Goal: Task Accomplishment & Management: Complete application form

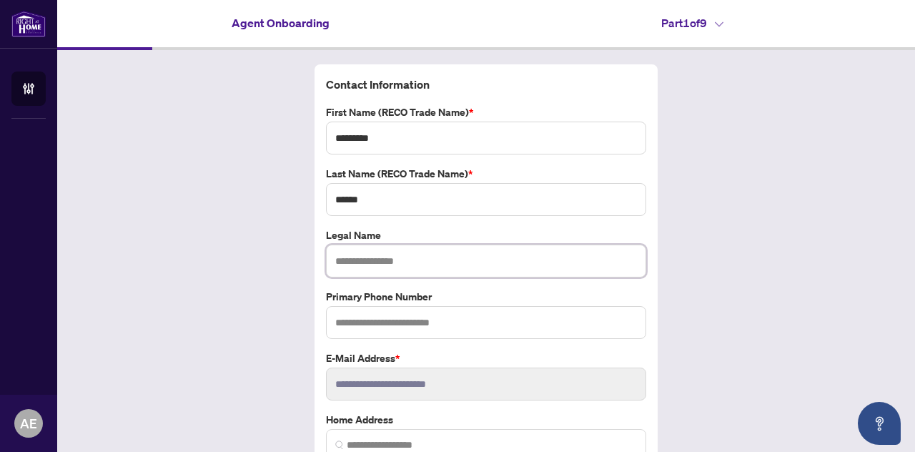
click at [402, 263] on input "text" at bounding box center [486, 260] width 320 height 33
type input "**********"
click at [466, 327] on input "text" at bounding box center [486, 322] width 320 height 33
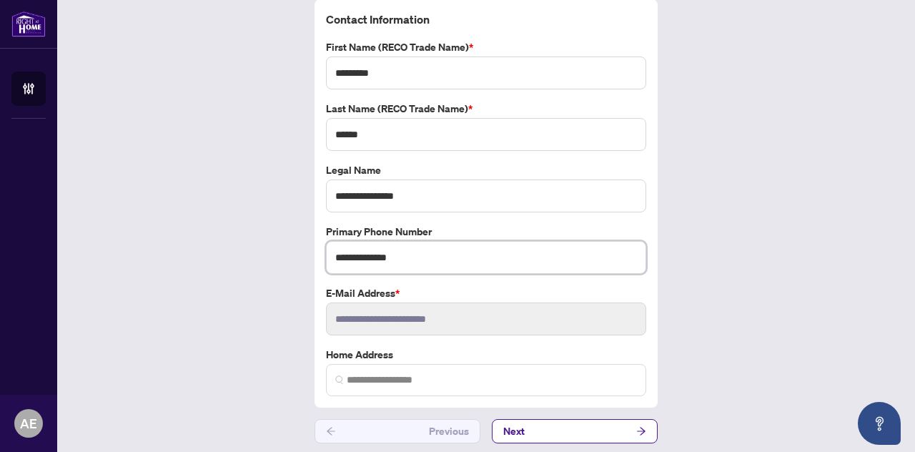
scroll to position [67, 0]
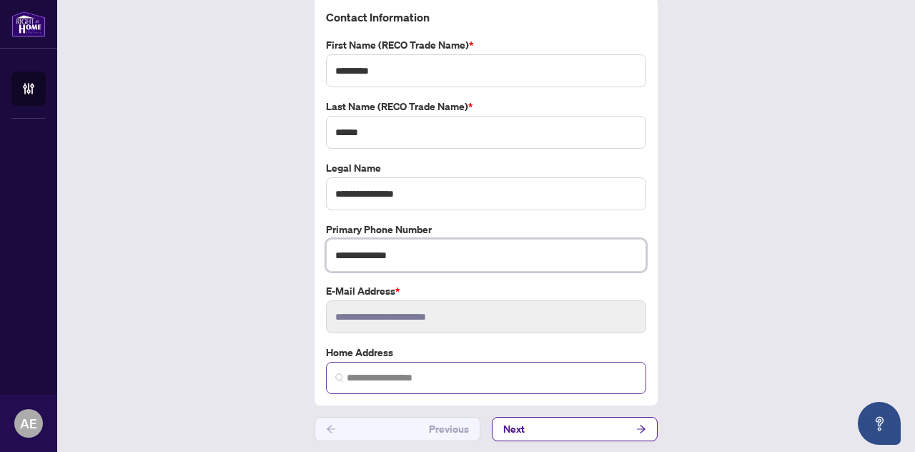
type input "**********"
click at [402, 374] on input "search" at bounding box center [492, 377] width 290 height 15
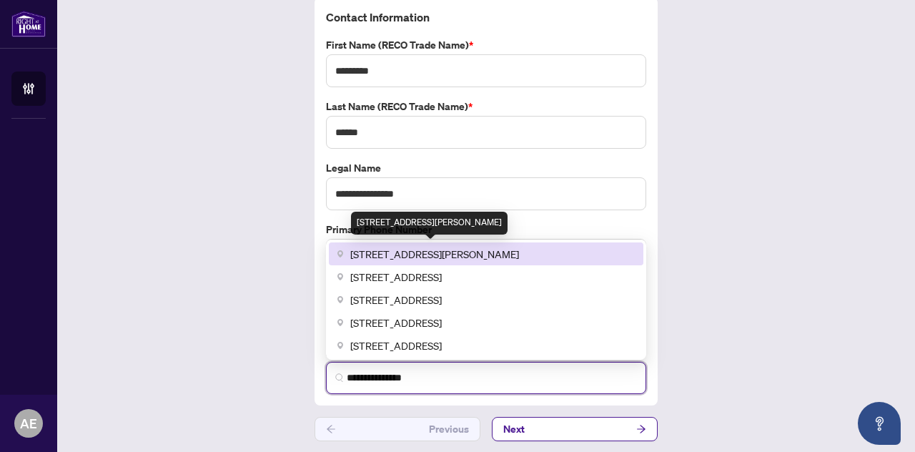
click at [420, 251] on span "[STREET_ADDRESS][PERSON_NAME]" at bounding box center [434, 254] width 169 height 16
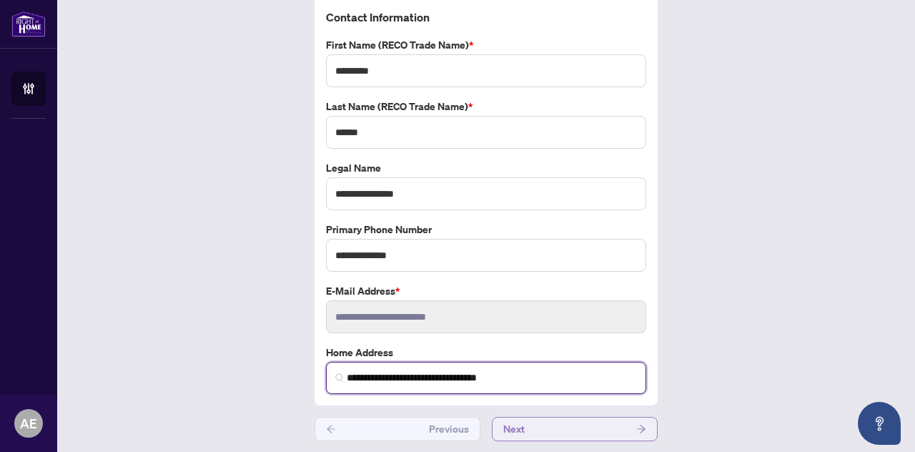
type input "**********"
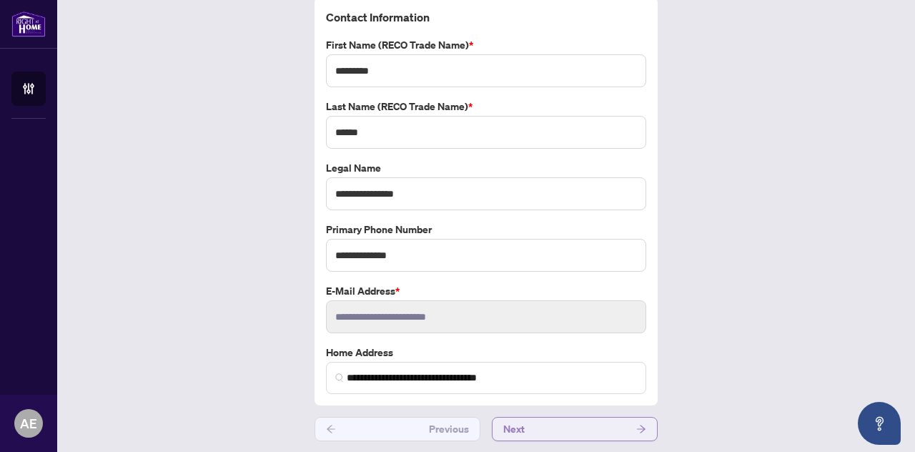
click at [636, 424] on icon "arrow-right" at bounding box center [641, 429] width 10 height 10
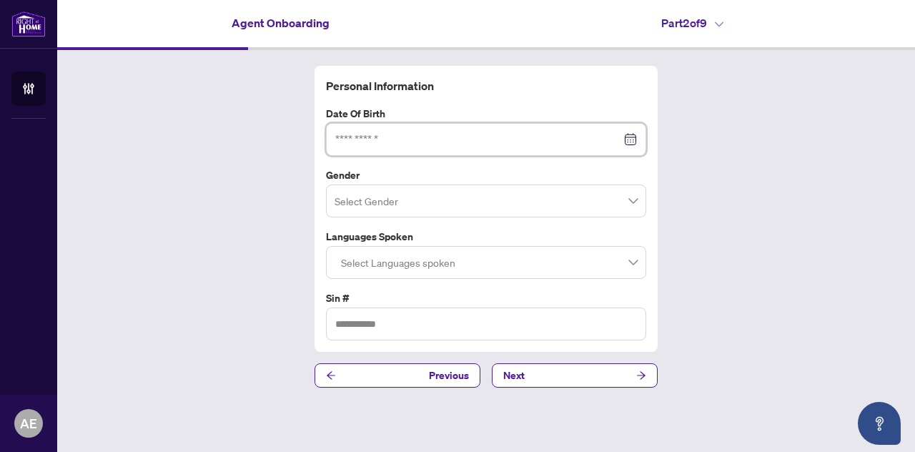
click at [437, 147] on input at bounding box center [478, 139] width 286 height 16
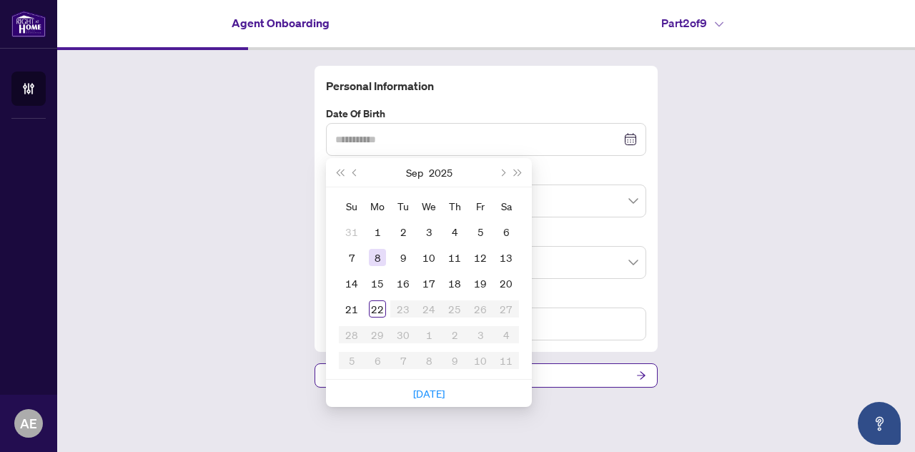
click at [379, 255] on div "8" at bounding box center [377, 257] width 17 height 17
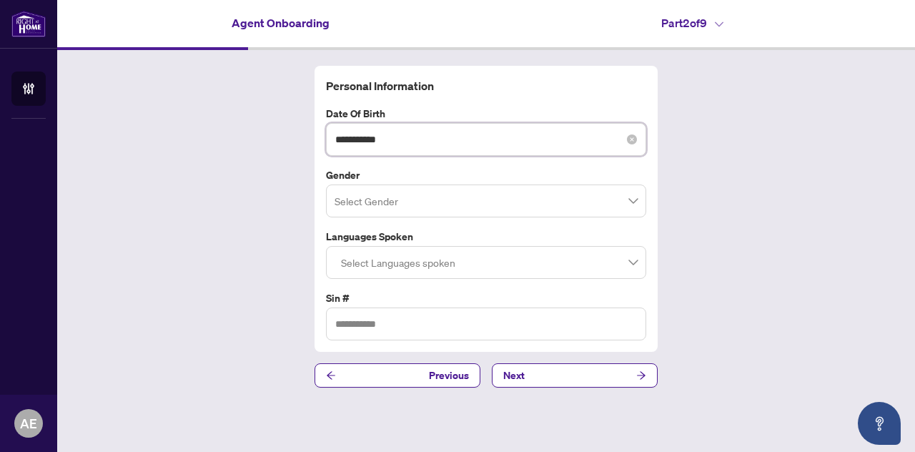
click at [380, 142] on input "**********" at bounding box center [478, 139] width 286 height 16
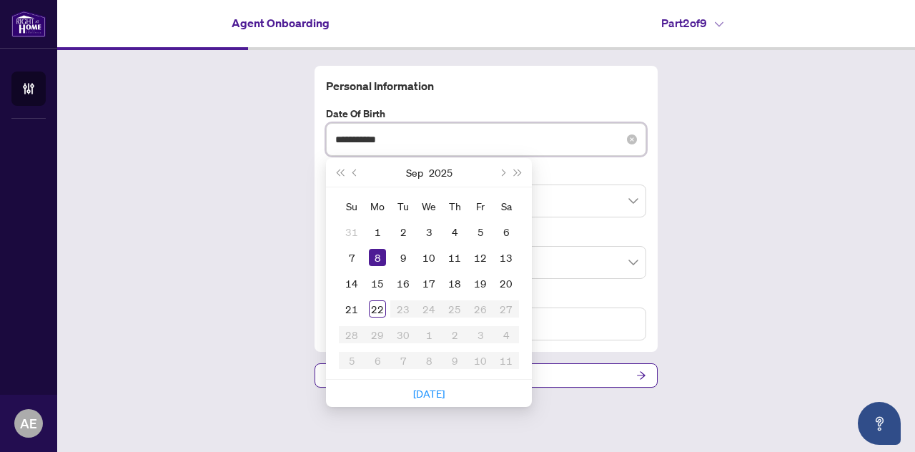
click at [394, 142] on input "**********" at bounding box center [478, 139] width 286 height 16
click at [337, 169] on button "Last year (Control + left)" at bounding box center [340, 172] width 16 height 29
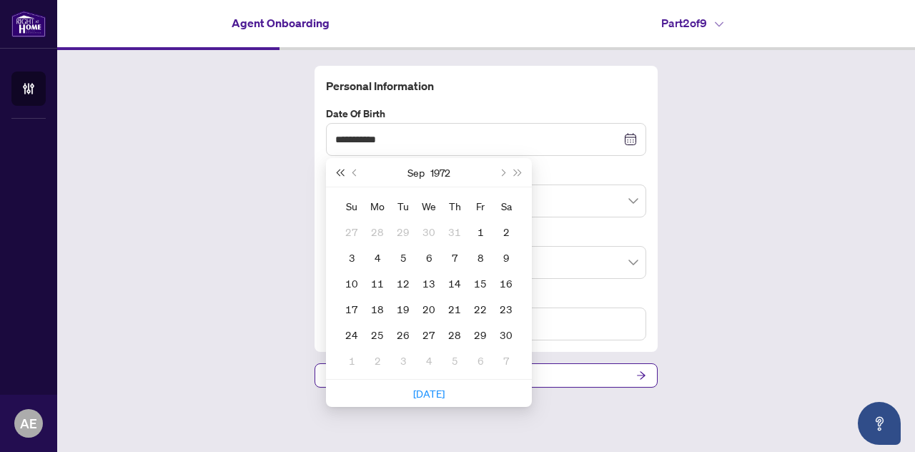
click at [337, 169] on button "Last year (Control + left)" at bounding box center [340, 172] width 16 height 29
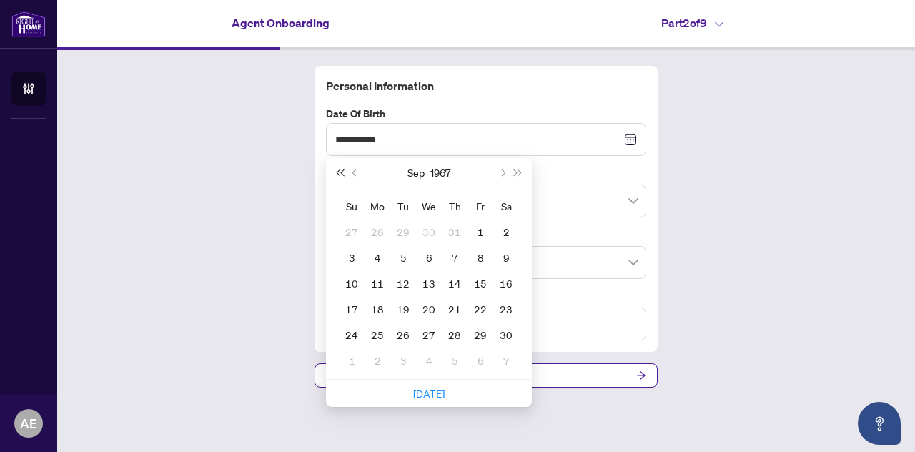
click at [337, 169] on button "Last year (Control + left)" at bounding box center [340, 172] width 16 height 29
click at [516, 174] on span "Next year (Control + right)" at bounding box center [518, 172] width 7 height 7
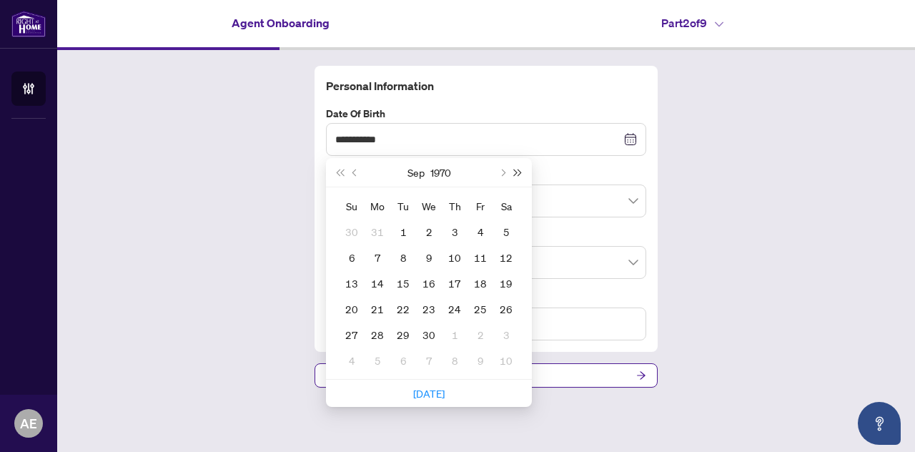
click at [516, 174] on span "Next year (Control + right)" at bounding box center [518, 172] width 7 height 7
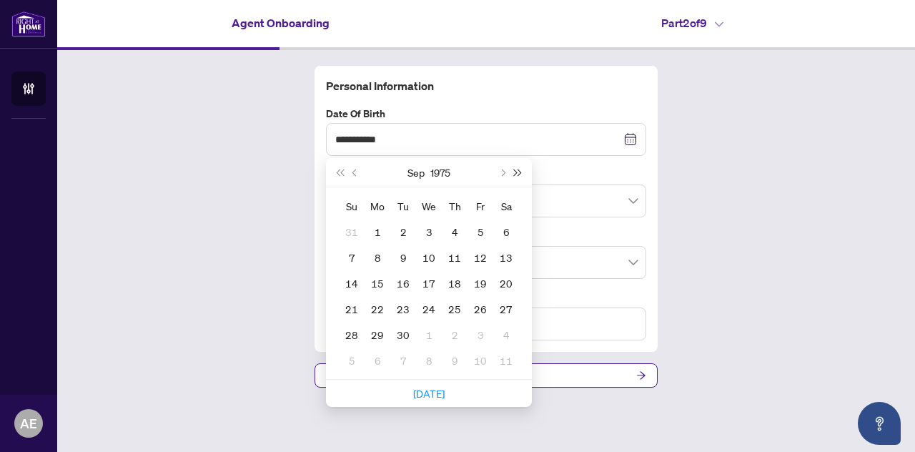
click at [516, 174] on span "Next year (Control + right)" at bounding box center [518, 172] width 7 height 7
click at [358, 172] on button "Previous month (PageUp)" at bounding box center [355, 172] width 16 height 29
type input "**********"
click at [430, 260] on div "11" at bounding box center [428, 257] width 17 height 17
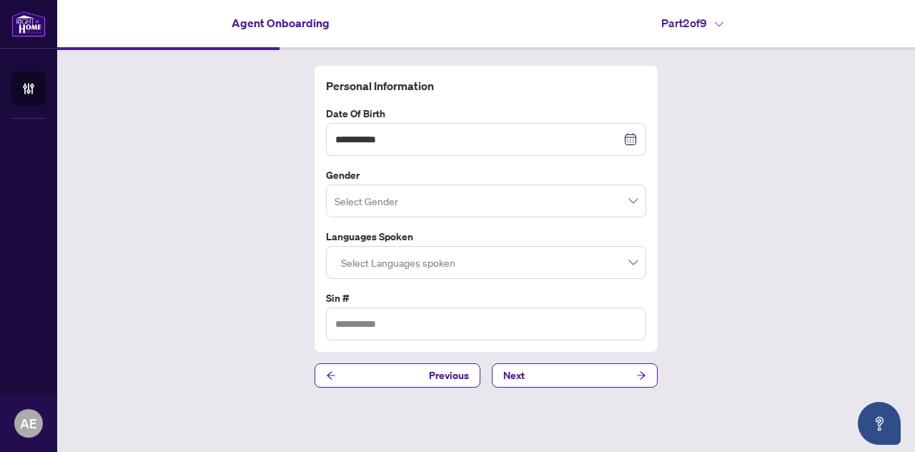
click at [635, 201] on span at bounding box center [485, 200] width 303 height 27
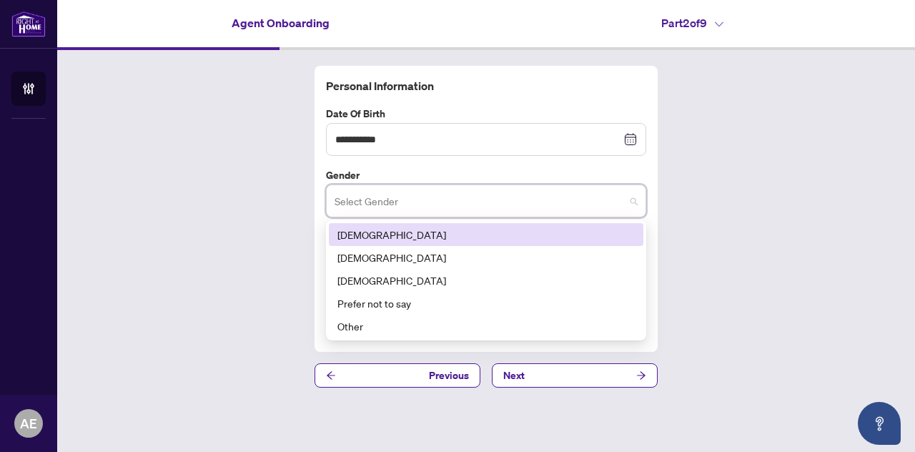
click at [370, 228] on div "[DEMOGRAPHIC_DATA]" at bounding box center [485, 235] width 297 height 16
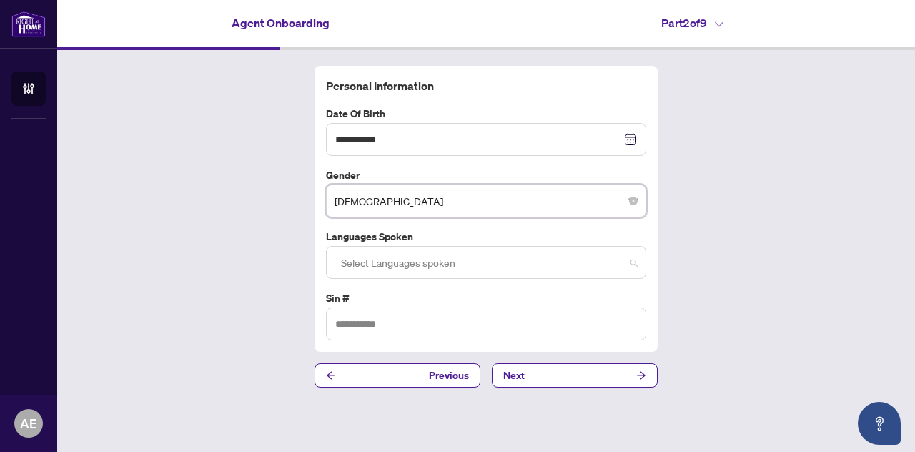
click at [635, 265] on div at bounding box center [486, 262] width 302 height 26
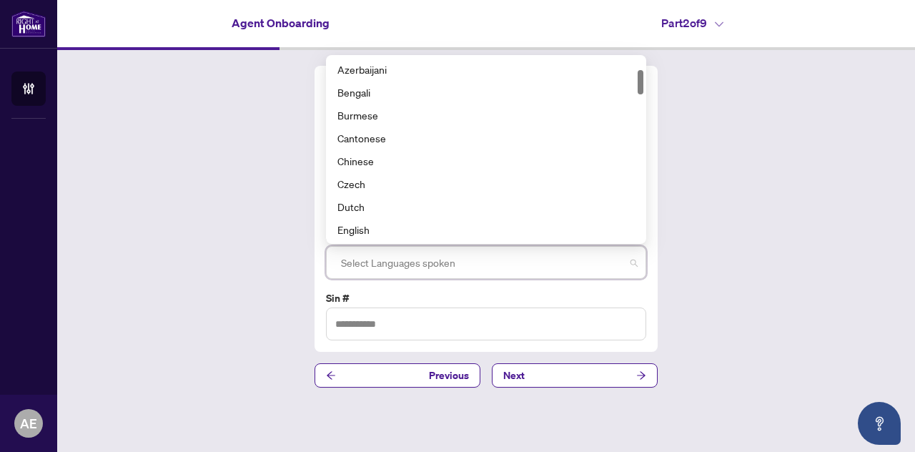
scroll to position [114, 0]
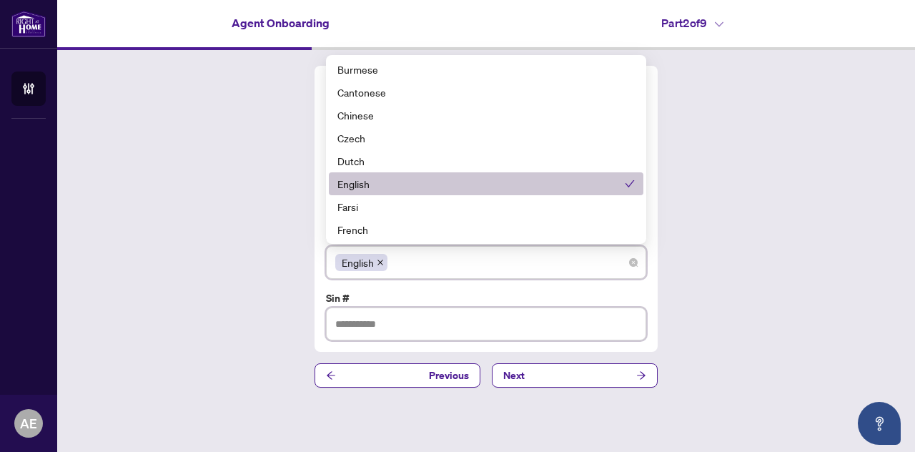
click at [399, 328] on input "text" at bounding box center [486, 323] width 320 height 33
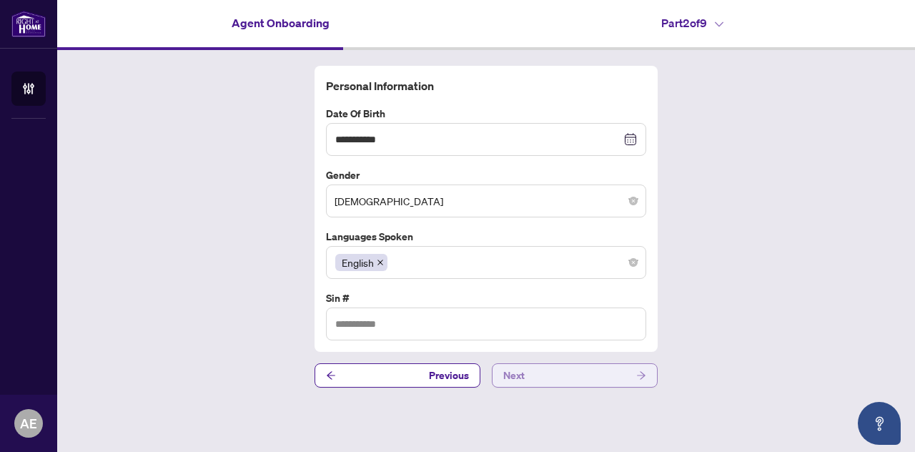
click at [640, 372] on icon "arrow-right" at bounding box center [641, 375] width 10 height 10
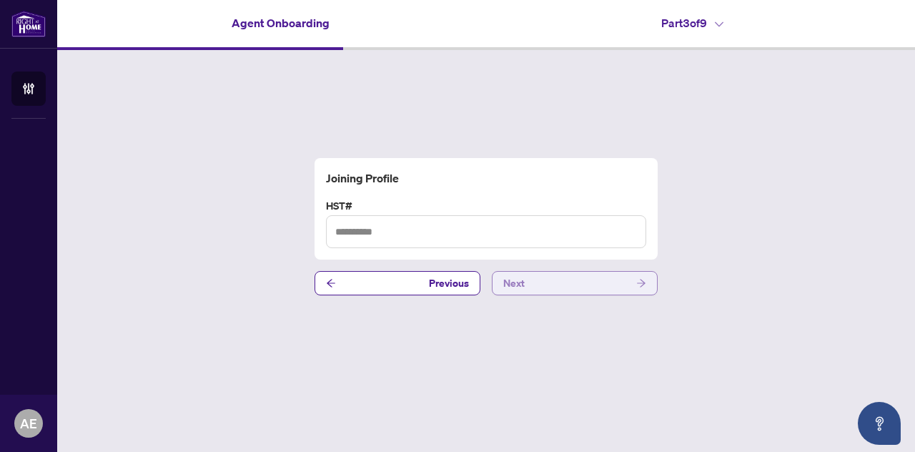
click at [639, 281] on icon "arrow-right" at bounding box center [641, 283] width 10 height 10
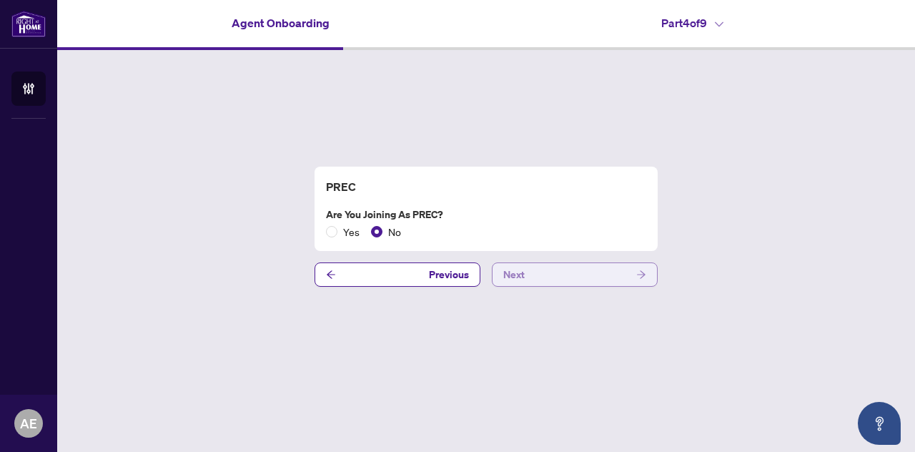
click at [644, 268] on span "button" at bounding box center [641, 274] width 10 height 23
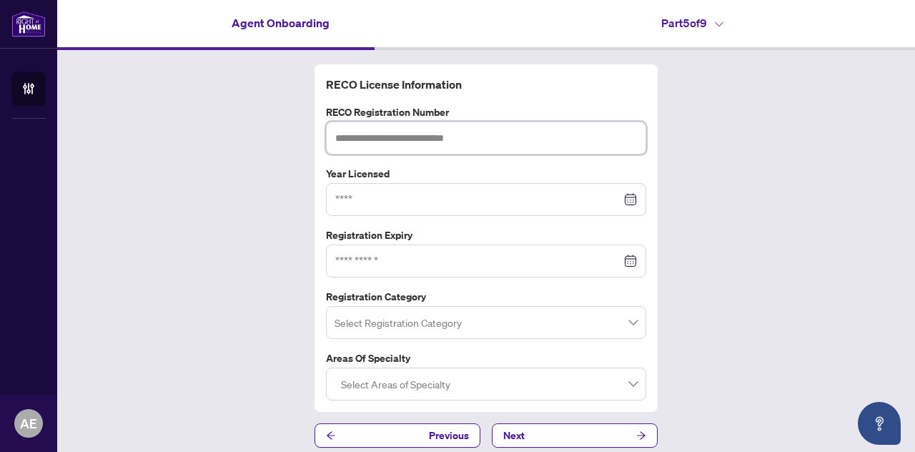
click at [502, 129] on input "text" at bounding box center [486, 137] width 320 height 33
type input "*******"
click at [371, 196] on input at bounding box center [478, 200] width 286 height 16
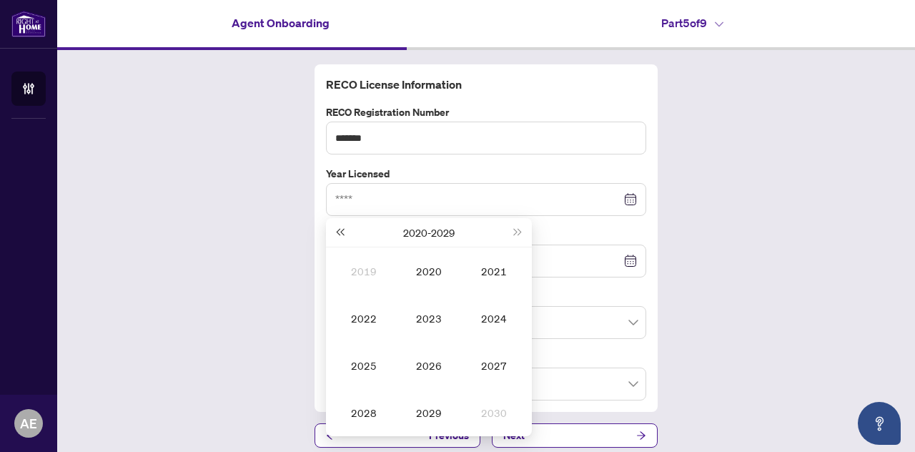
click at [337, 232] on span "Last year (Control + left)" at bounding box center [339, 232] width 7 height 7
type input "****"
click at [359, 414] on div "2018" at bounding box center [363, 412] width 43 height 17
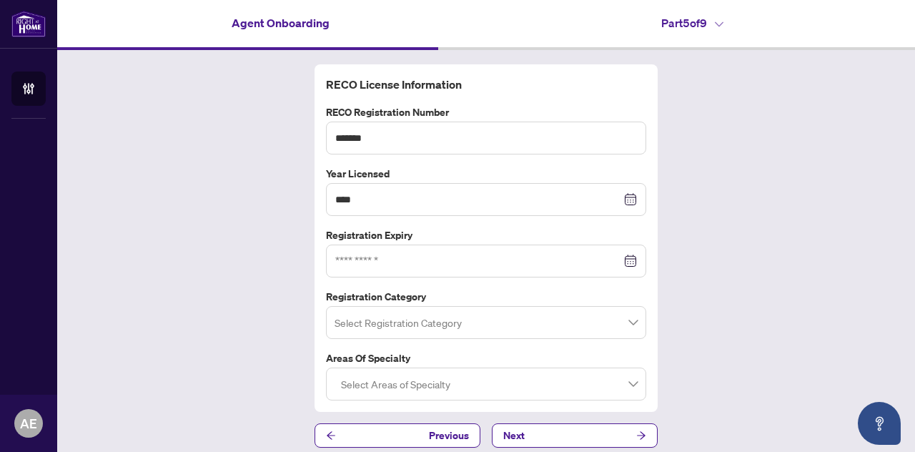
click at [623, 258] on div at bounding box center [486, 261] width 302 height 16
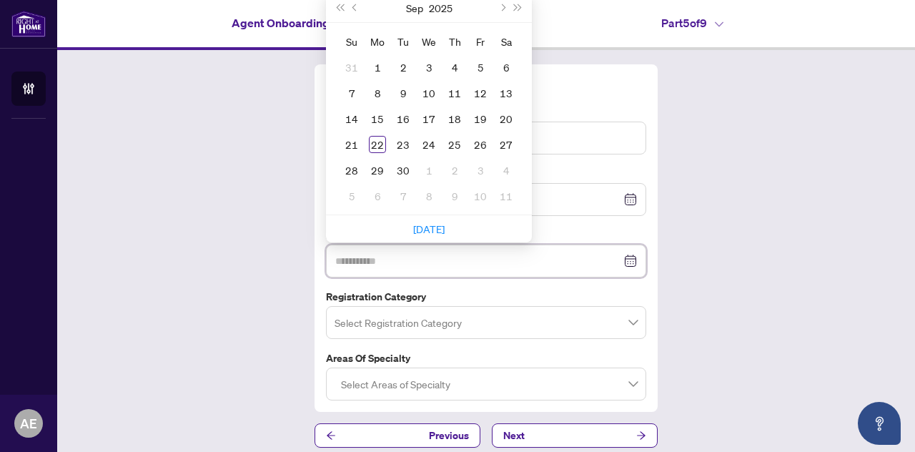
type input "**********"
click at [332, 4] on button "Last year (Control + left)" at bounding box center [340, 8] width 16 height 29
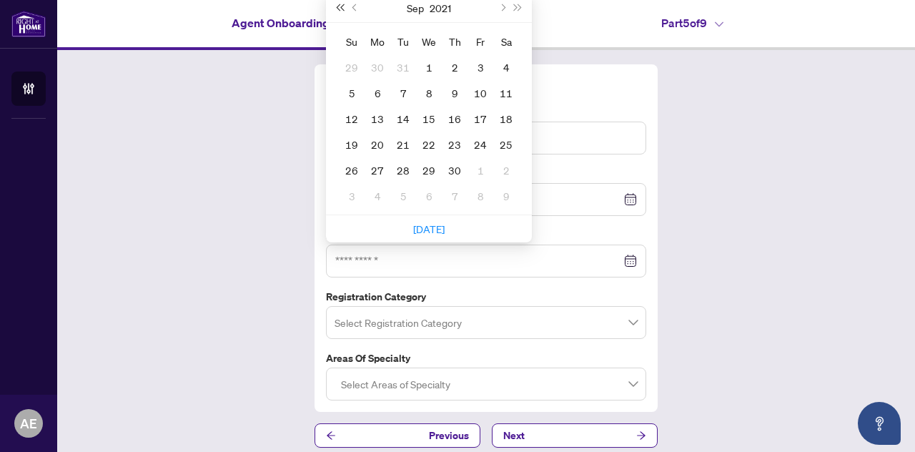
click at [332, 4] on button "Last year (Control + left)" at bounding box center [340, 8] width 16 height 29
click at [515, 6] on span "Next year (Control + right)" at bounding box center [518, 7] width 7 height 7
type input "**********"
click at [352, 6] on span "Previous month (PageUp)" at bounding box center [355, 7] width 7 height 7
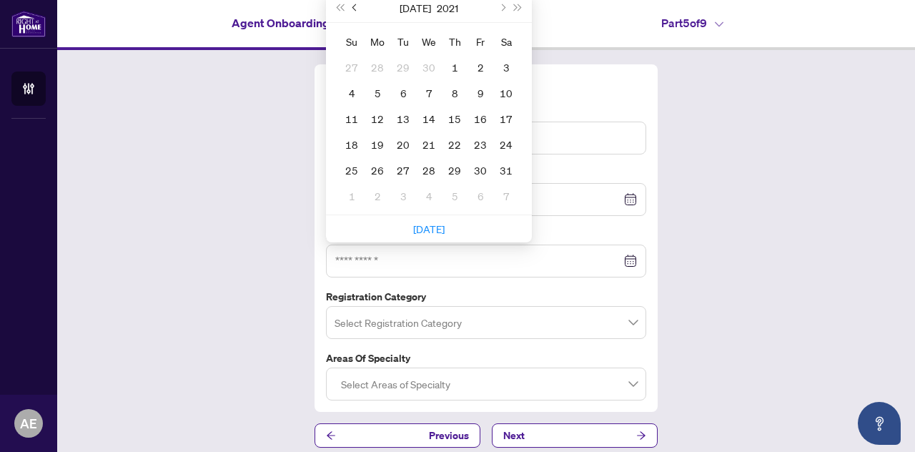
click at [352, 6] on span "Previous month (PageUp)" at bounding box center [355, 7] width 7 height 7
type input "**********"
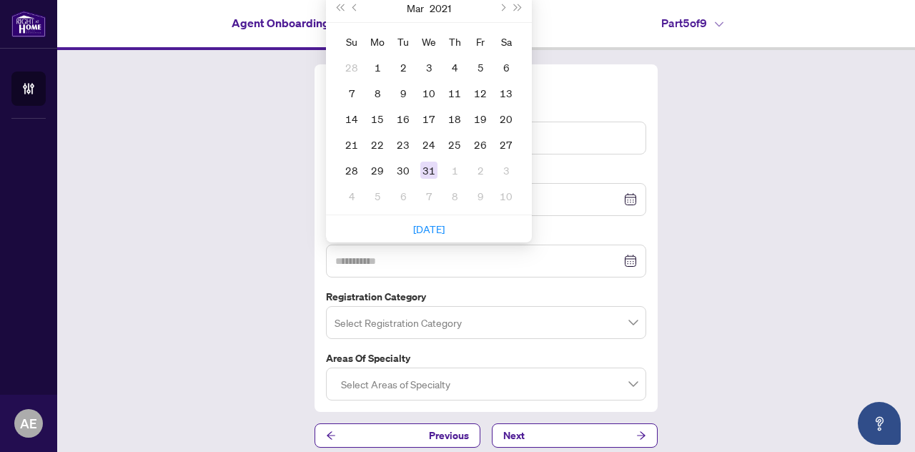
click at [425, 168] on div "31" at bounding box center [428, 170] width 17 height 17
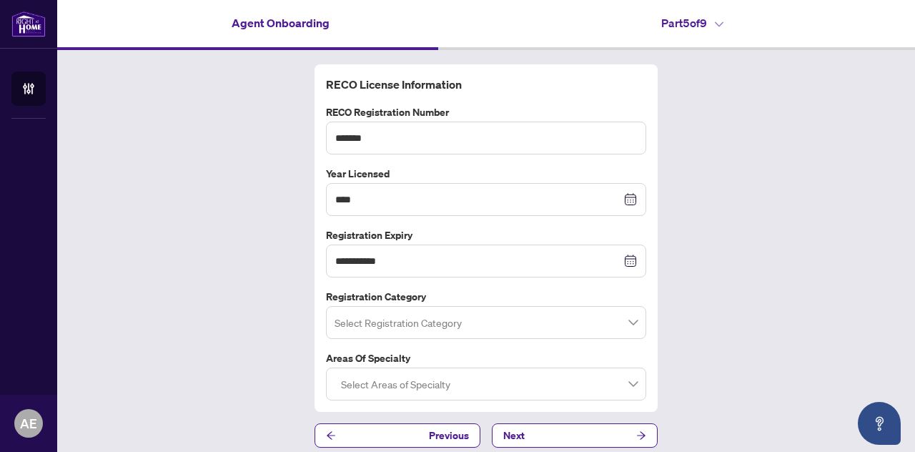
click at [627, 324] on span at bounding box center [485, 322] width 303 height 27
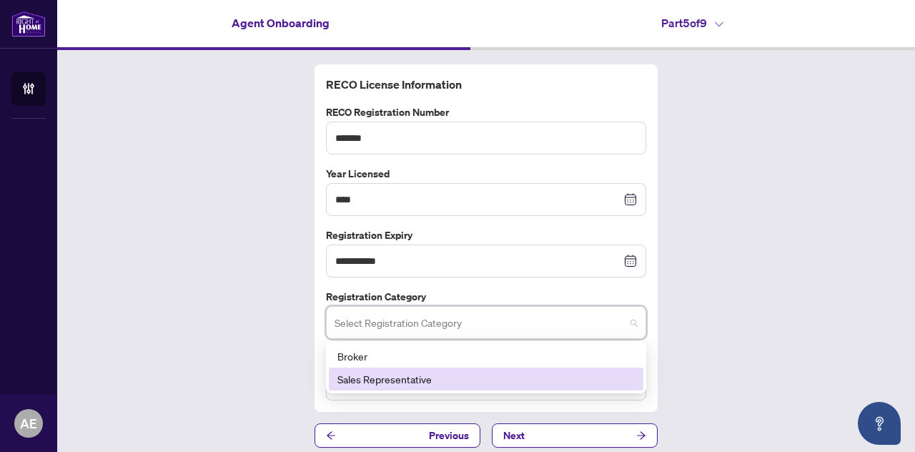
click at [403, 382] on div "Sales Representative" at bounding box center [485, 379] width 297 height 16
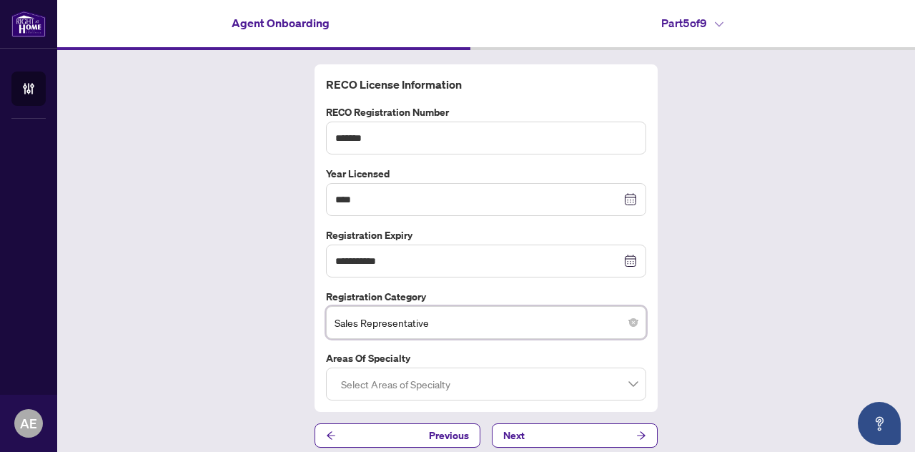
click at [627, 384] on div at bounding box center [486, 384] width 302 height 26
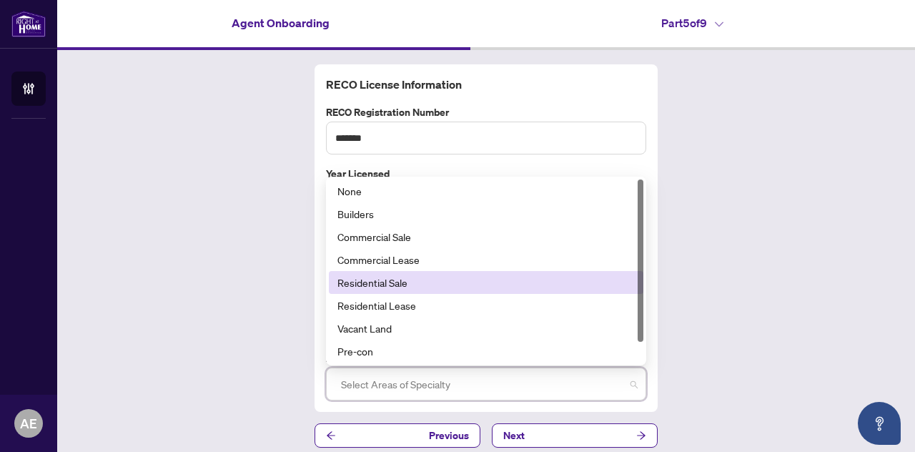
click at [404, 283] on div "Residential Sale" at bounding box center [485, 282] width 297 height 16
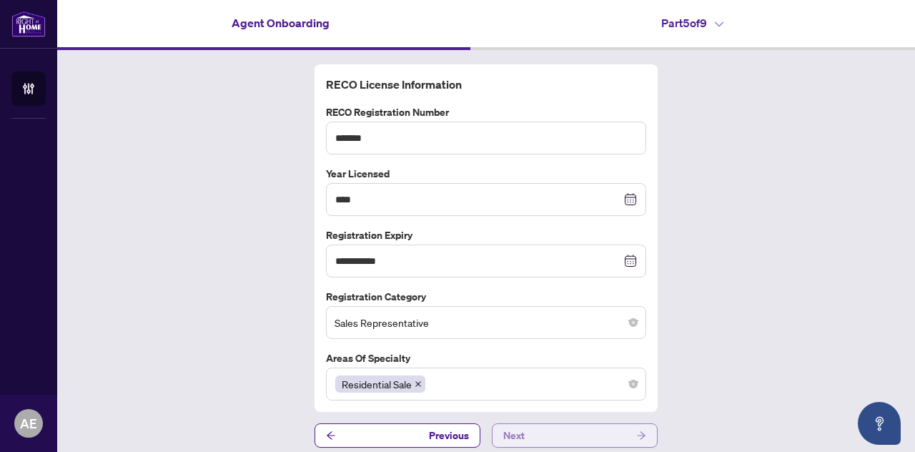
click at [639, 430] on icon "arrow-right" at bounding box center [641, 435] width 10 height 10
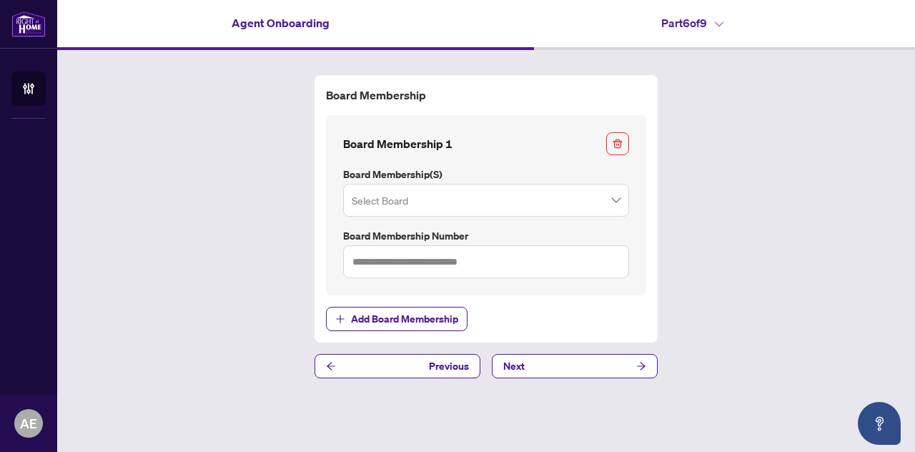
click at [619, 204] on span at bounding box center [486, 200] width 269 height 27
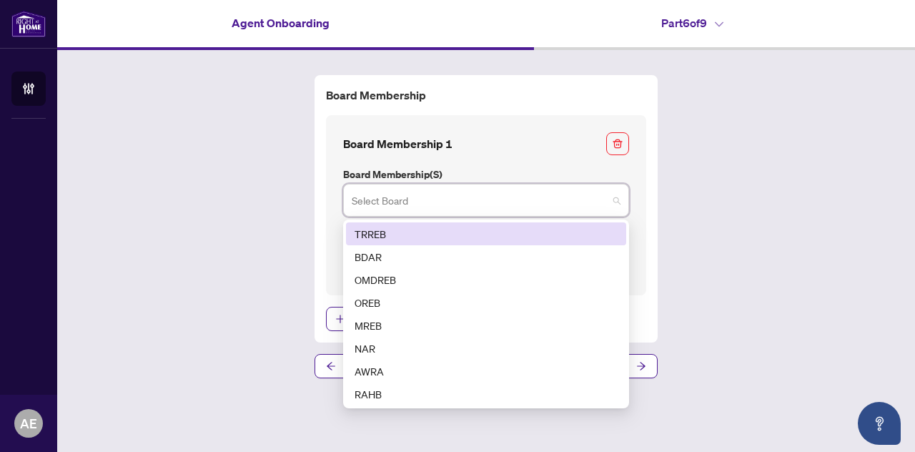
click at [376, 232] on div "TRREB" at bounding box center [485, 234] width 263 height 16
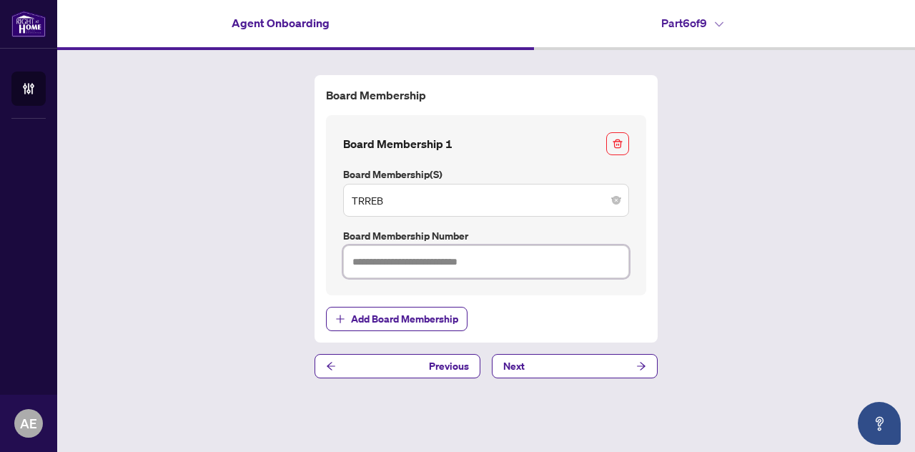
click at [497, 262] on input "text" at bounding box center [486, 261] width 286 height 33
click at [642, 365] on icon "arrow-right" at bounding box center [641, 366] width 9 height 8
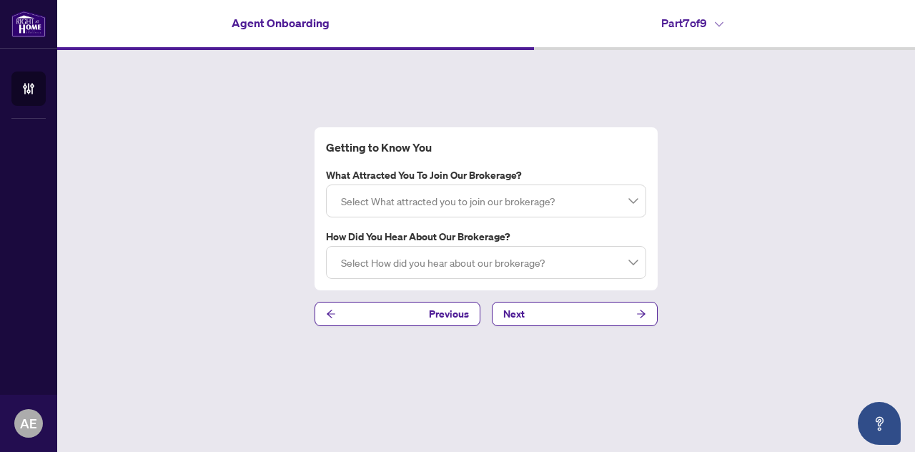
click at [632, 204] on div at bounding box center [486, 201] width 302 height 26
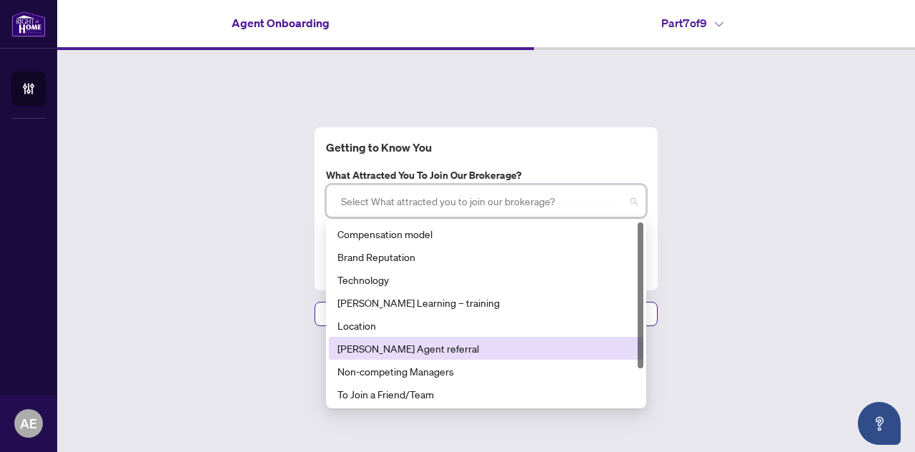
click at [412, 349] on div "[PERSON_NAME] Agent referral" at bounding box center [485, 348] width 297 height 16
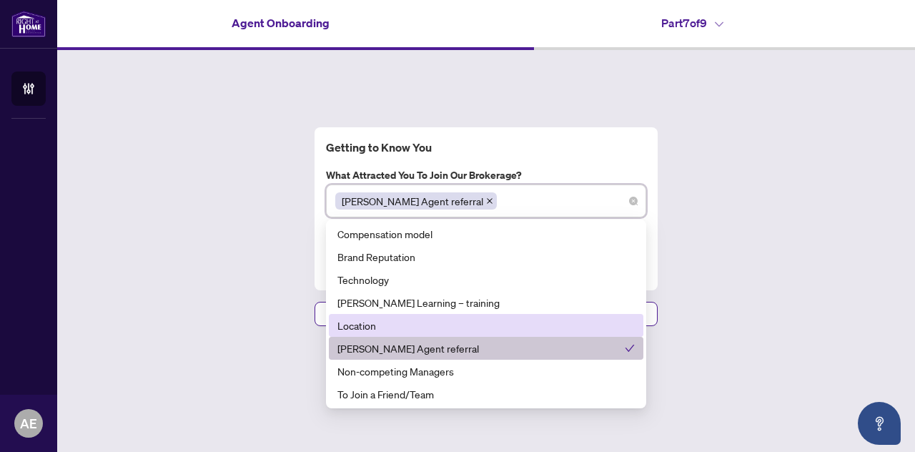
click at [739, 307] on div "Getting to Know You What attracted you to join our brokerage? [PERSON_NAME] Age…" at bounding box center [486, 226] width 858 height 353
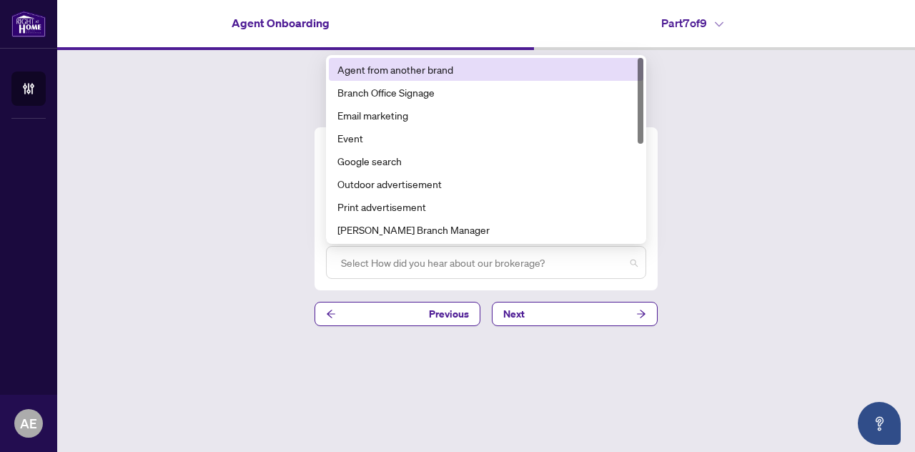
click at [636, 267] on div at bounding box center [486, 262] width 302 height 26
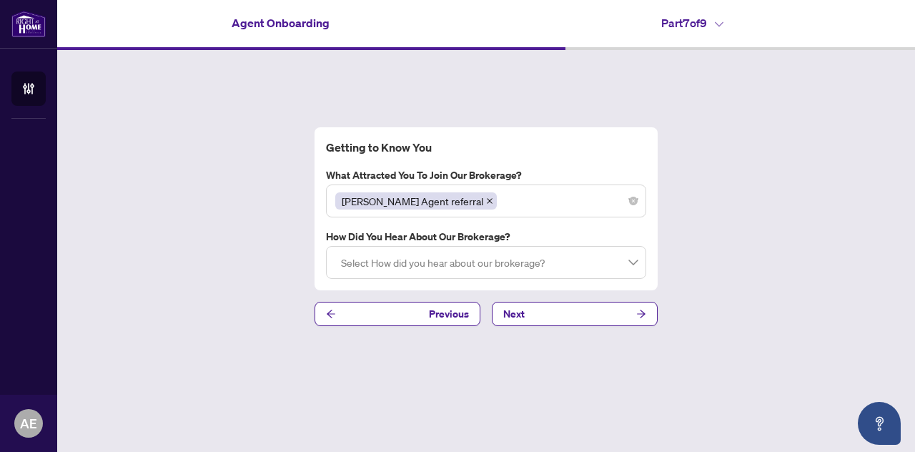
click at [701, 215] on div "Getting to Know You What attracted you to join our brokerage? [PERSON_NAME] Age…" at bounding box center [486, 226] width 858 height 353
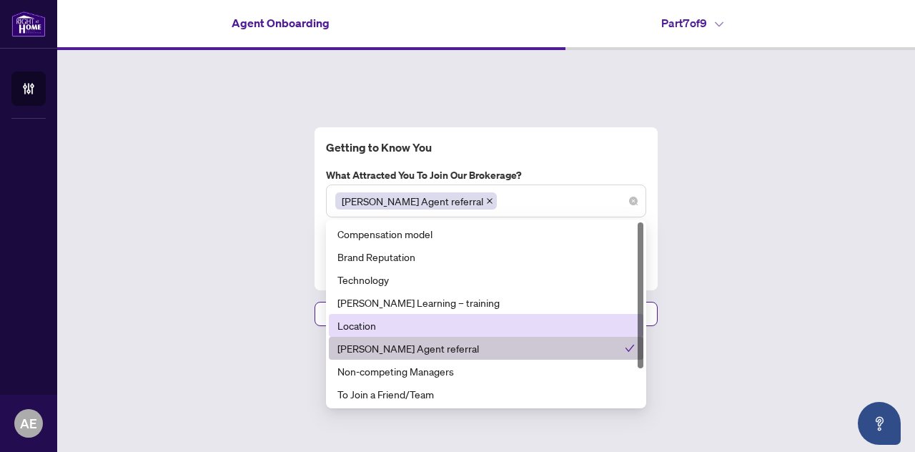
click at [534, 204] on div "[PERSON_NAME] Agent referral" at bounding box center [486, 201] width 302 height 26
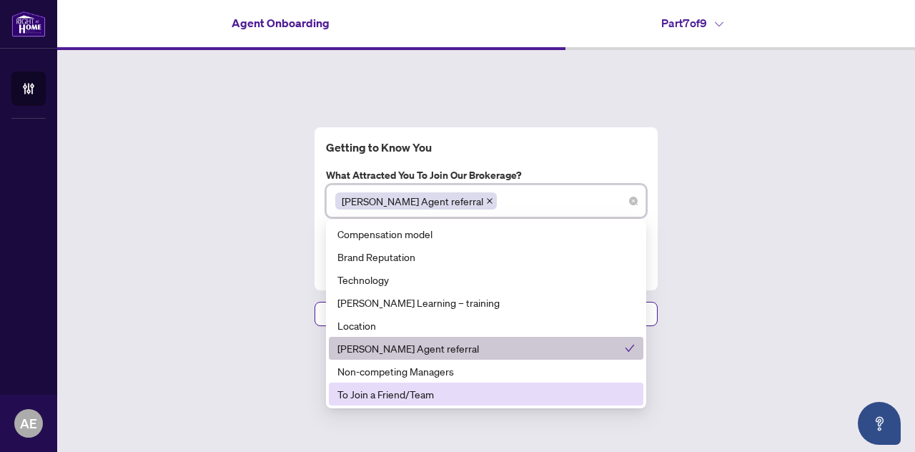
click at [414, 391] on div "To Join a Friend/Team" at bounding box center [485, 394] width 297 height 16
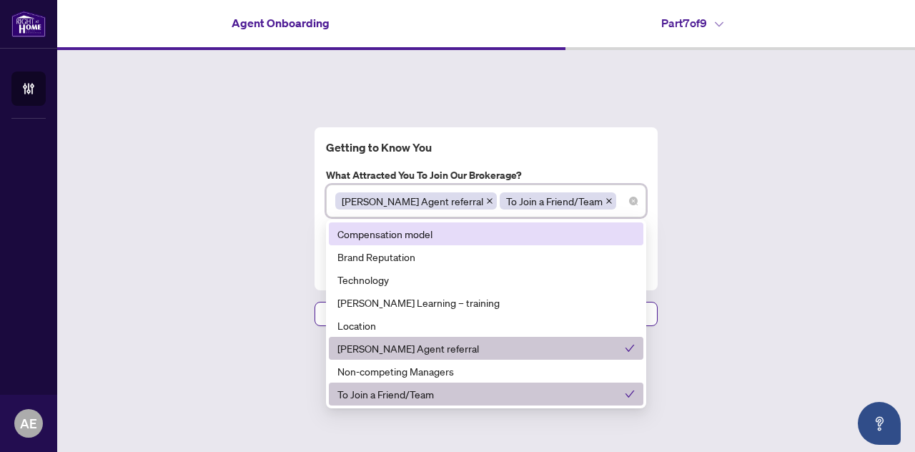
click at [486, 202] on icon "close" at bounding box center [489, 200] width 7 height 7
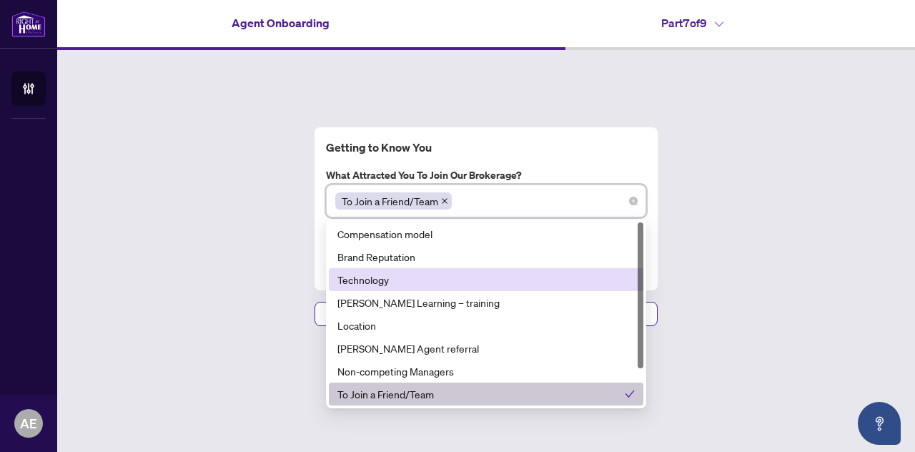
click at [731, 259] on div "Getting to Know You What attracted you to join our brokerage? To Join a Friend/…" at bounding box center [486, 226] width 858 height 353
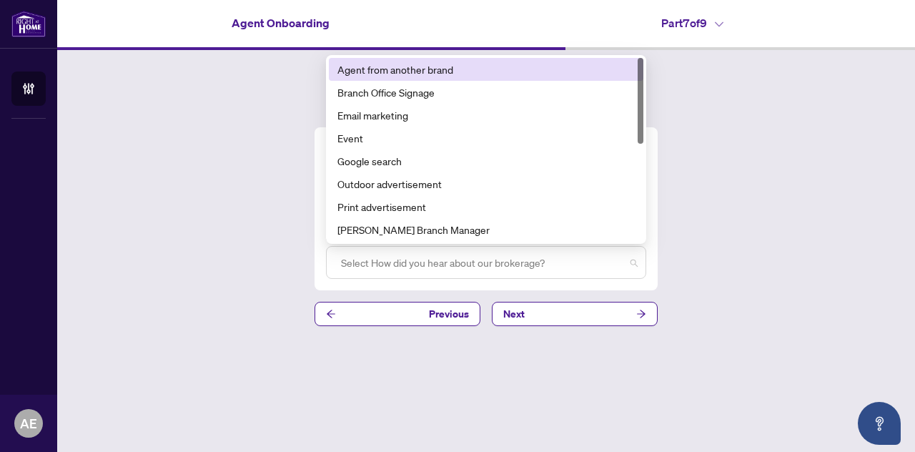
click at [552, 267] on div at bounding box center [486, 262] width 302 height 26
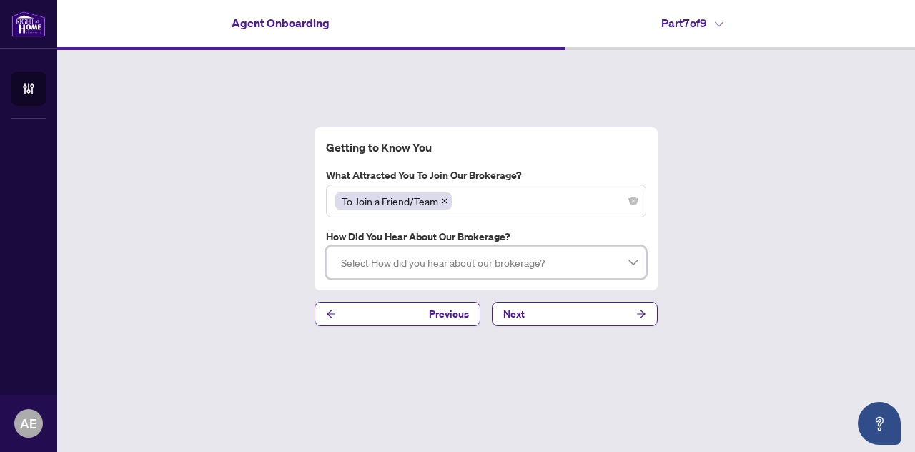
click at [153, 354] on div "Getting to Know You What attracted you to join our brokerage? To Join a Friend/…" at bounding box center [486, 226] width 858 height 353
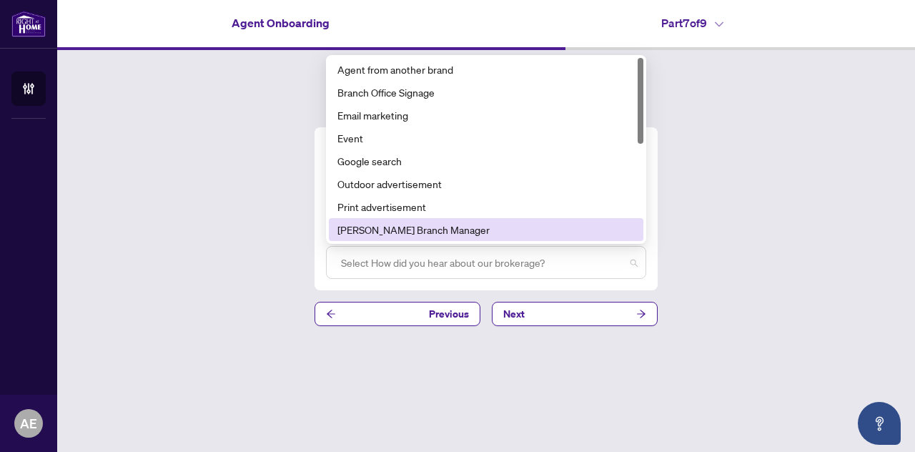
click at [530, 271] on div at bounding box center [486, 262] width 302 height 26
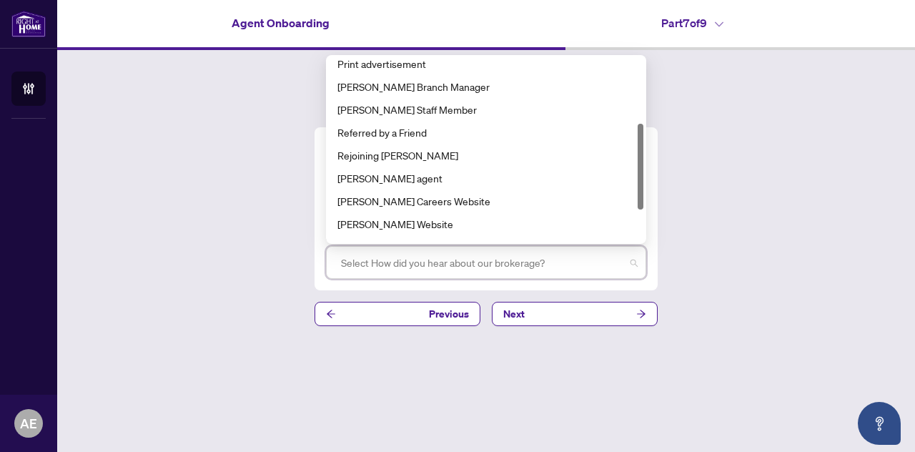
scroll to position [143, 0]
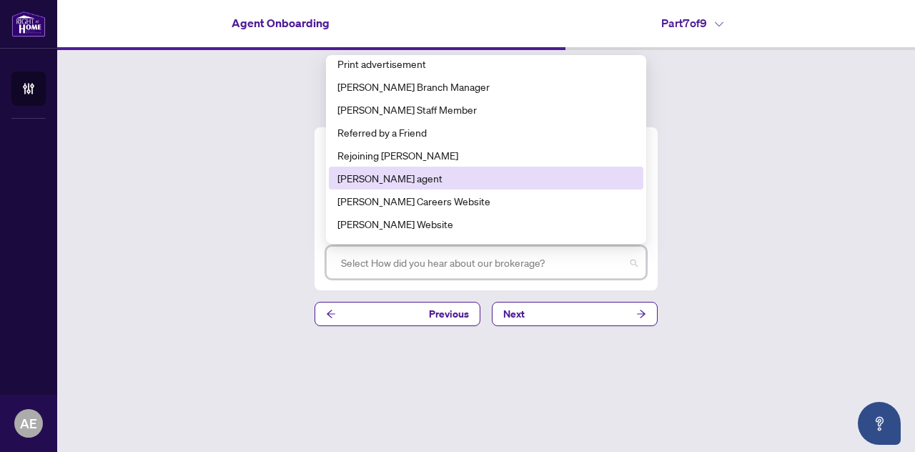
click at [386, 175] on div "[PERSON_NAME] agent" at bounding box center [485, 178] width 297 height 16
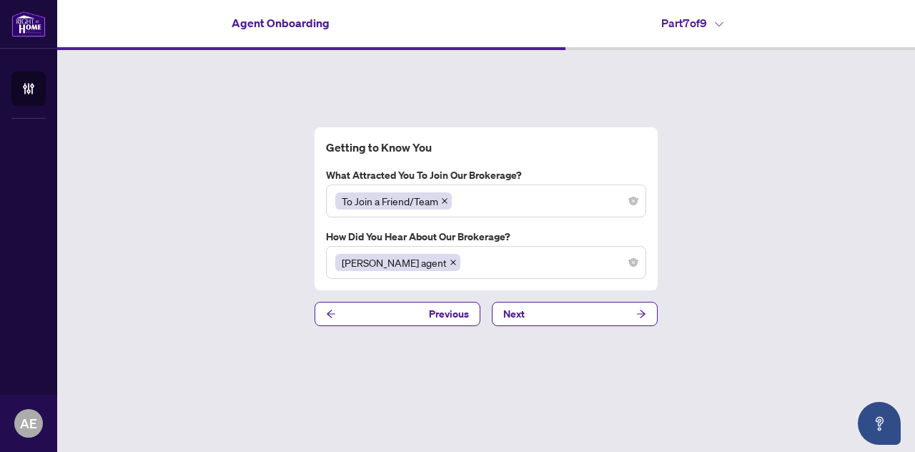
click at [298, 217] on div "Getting to Know You What attracted you to join our brokerage? To Join a Friend/…" at bounding box center [486, 226] width 858 height 353
click at [553, 315] on button "Next" at bounding box center [575, 314] width 166 height 24
click at [565, 307] on button "Next" at bounding box center [575, 314] width 166 height 24
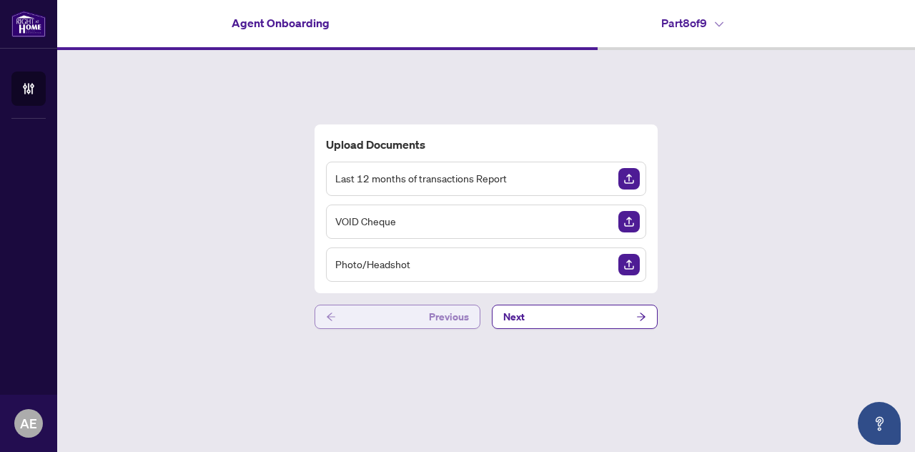
click at [354, 309] on button "Previous" at bounding box center [397, 316] width 166 height 24
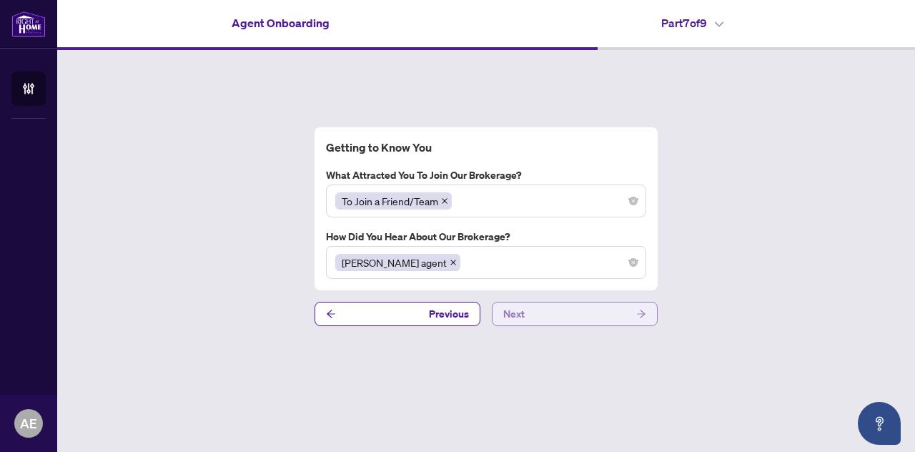
click at [613, 318] on button "Next" at bounding box center [575, 314] width 166 height 24
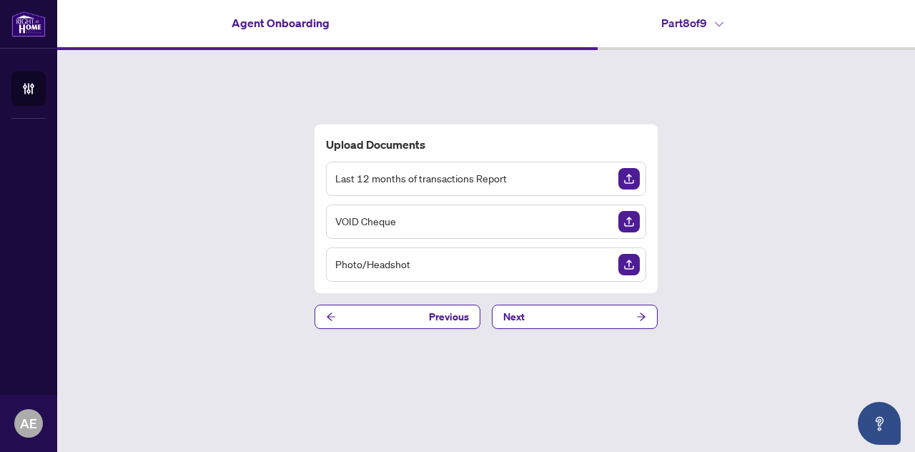
click at [768, 26] on div "Part 8 of 9" at bounding box center [692, 22] width 412 height 17
click at [632, 222] on img "Upload Document" at bounding box center [628, 221] width 21 height 21
click at [641, 318] on icon "arrow-right" at bounding box center [641, 317] width 10 height 10
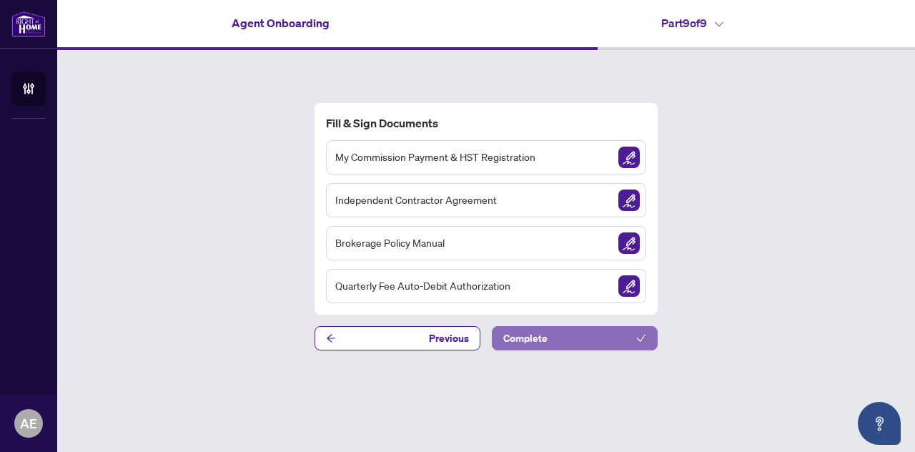
click at [633, 334] on button "Complete" at bounding box center [575, 338] width 166 height 24
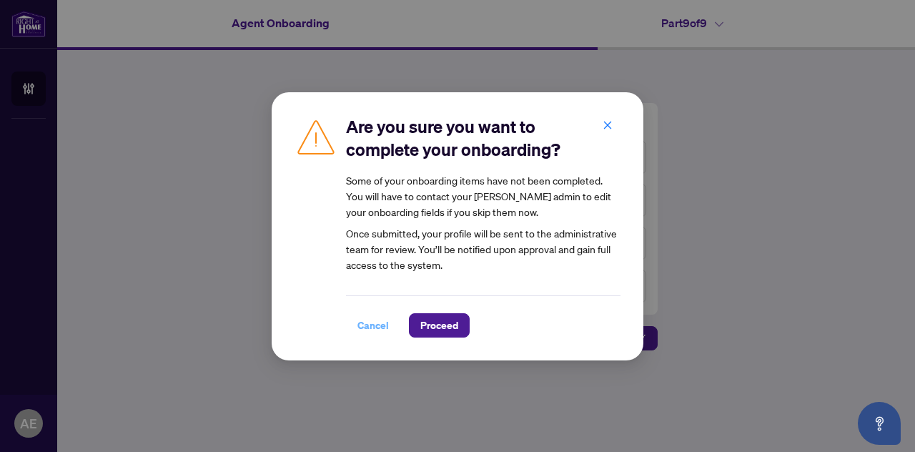
click at [366, 324] on span "Cancel" at bounding box center [372, 325] width 31 height 23
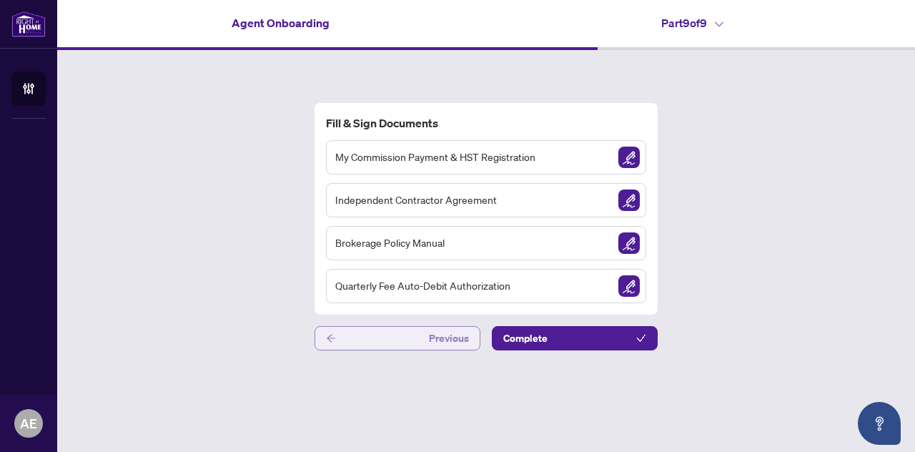
click at [409, 339] on button "Previous" at bounding box center [397, 338] width 166 height 24
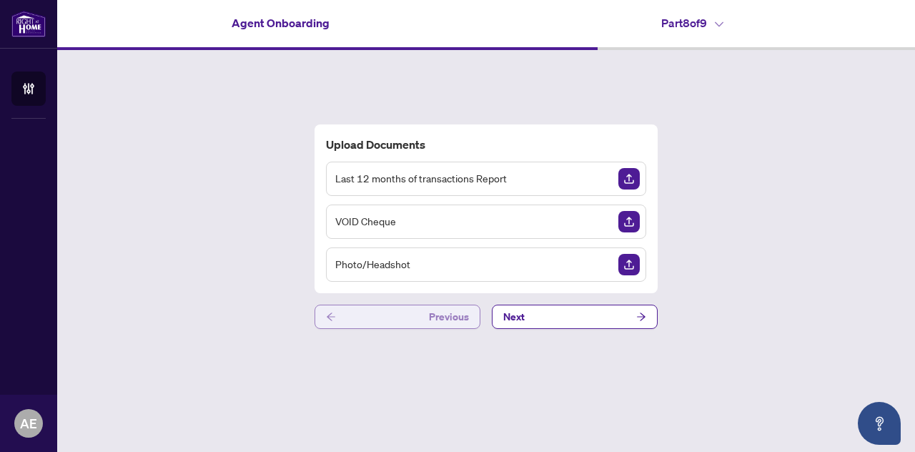
click at [409, 339] on div "Upload Documents Last 12 months of transactions Report VOID Cheque Photo/Headsh…" at bounding box center [486, 226] width 858 height 353
click at [412, 316] on button "Previous" at bounding box center [397, 316] width 166 height 24
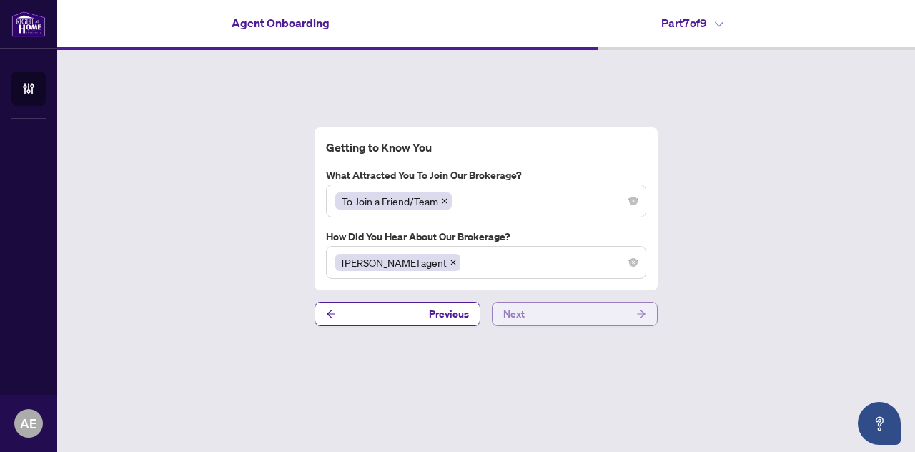
click at [536, 317] on button "Next" at bounding box center [575, 314] width 166 height 24
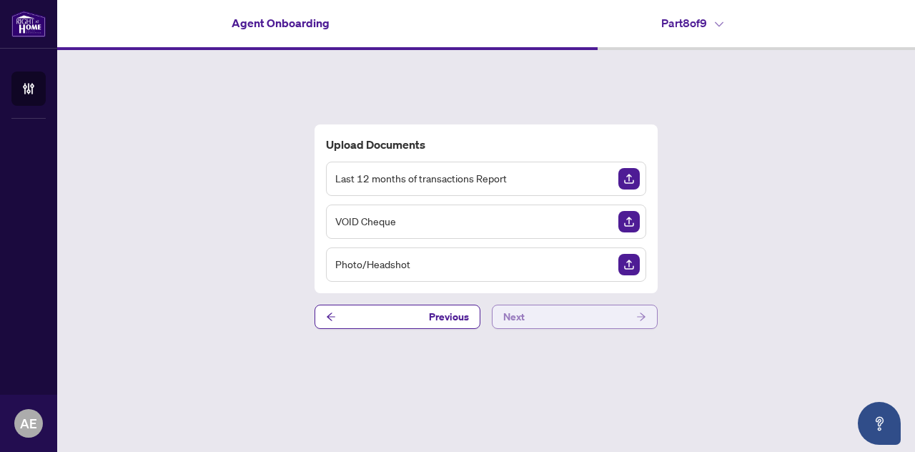
click at [536, 317] on button "Next" at bounding box center [575, 316] width 166 height 24
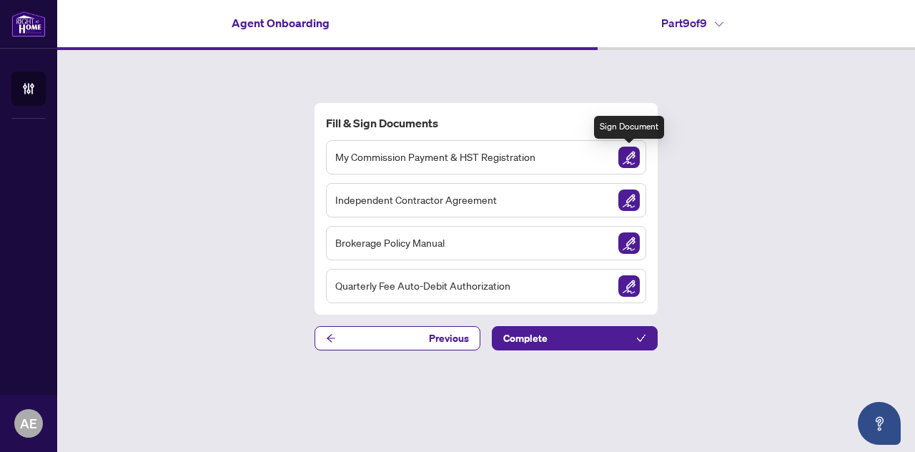
click at [622, 157] on img "Sign Document" at bounding box center [628, 157] width 21 height 21
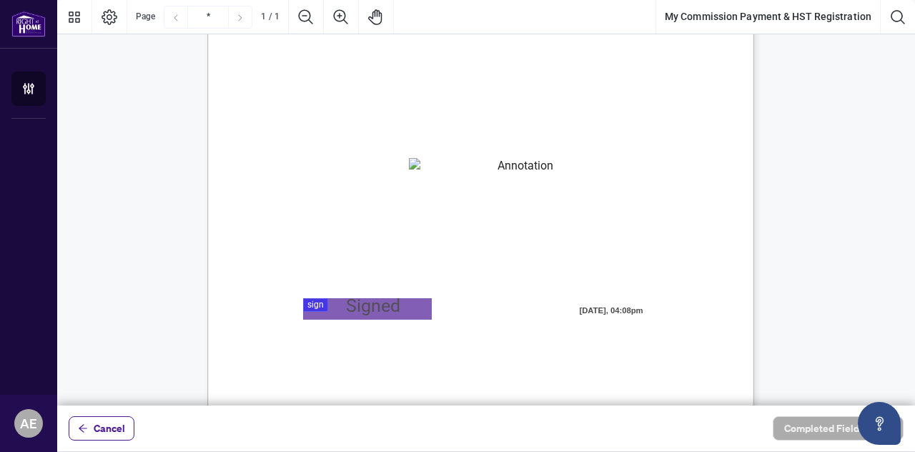
scroll to position [111, 0]
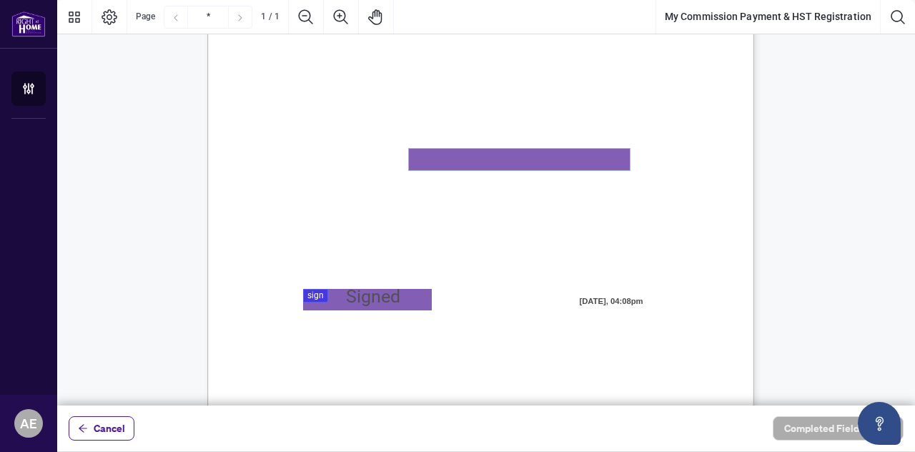
click at [472, 158] on textarea "01K5SE663P9CC8F8Z4DJSW0DJP" at bounding box center [519, 159] width 221 height 21
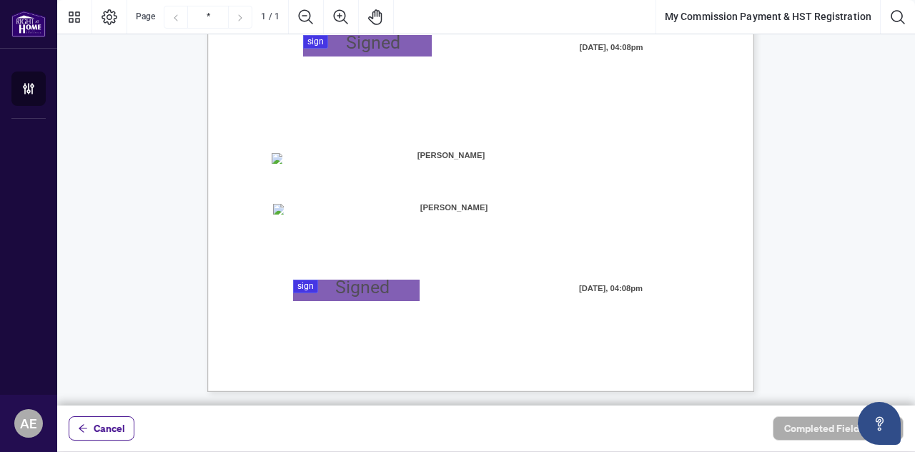
scroll to position [0, 0]
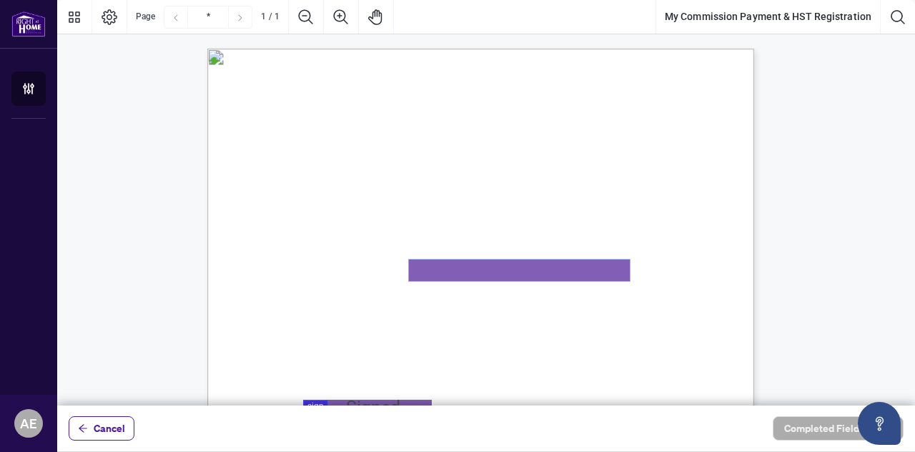
click at [440, 269] on textarea "01K5SE663P9CC8F8Z4DJSW0DJP" at bounding box center [519, 269] width 221 height 21
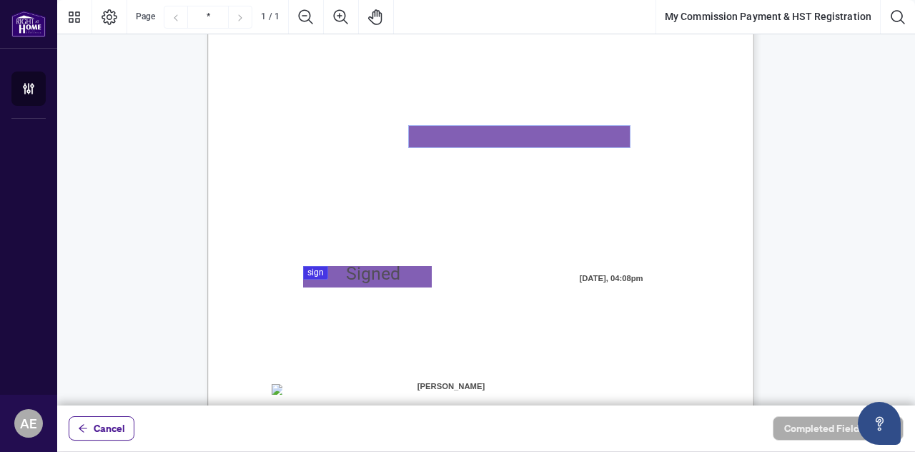
scroll to position [145, 0]
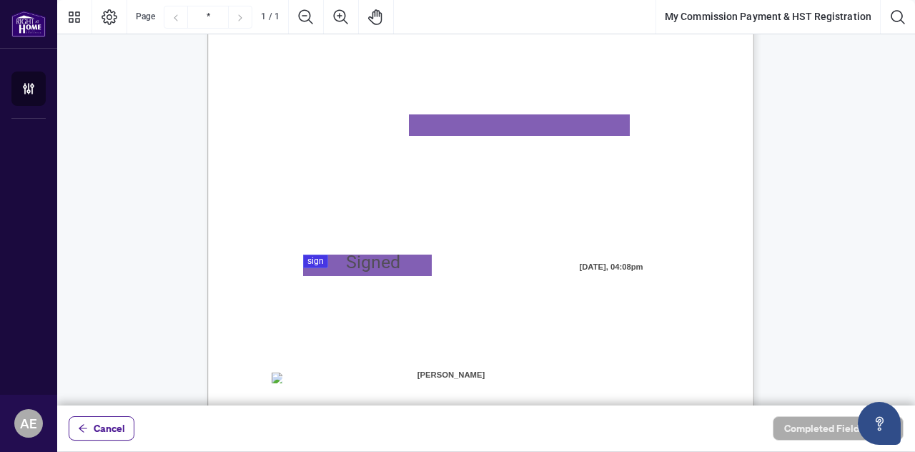
click at [337, 258] on div at bounding box center [486, 202] width 858 height 405
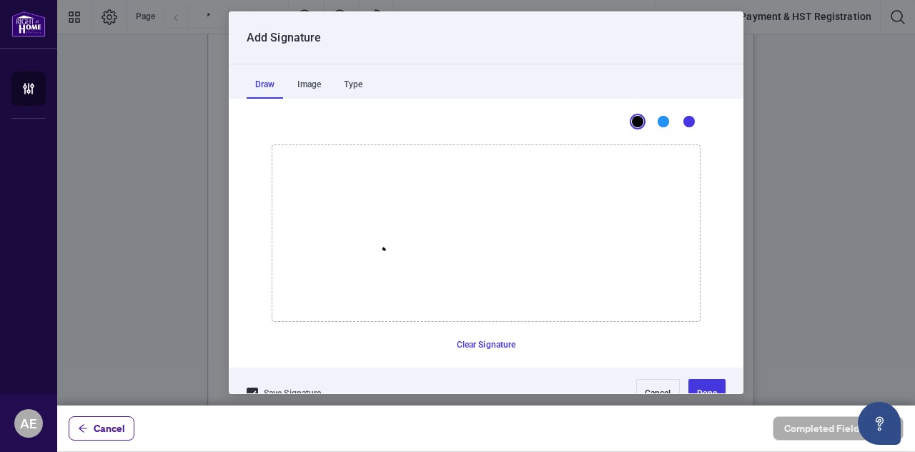
click at [378, 248] on icon "Drawing canvas" at bounding box center [485, 233] width 427 height 176
drag, startPoint x: 378, startPoint y: 248, endPoint x: 312, endPoint y: 32, distance: 225.8
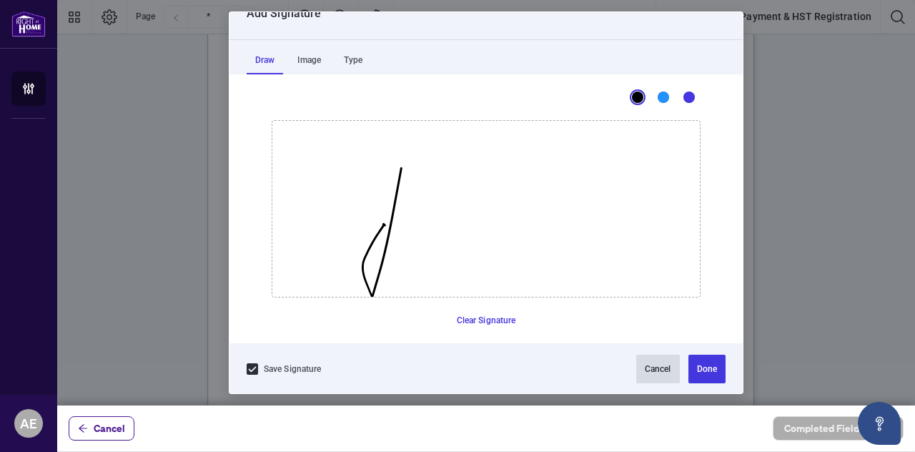
click at [651, 366] on button "Cancel" at bounding box center [658, 368] width 44 height 29
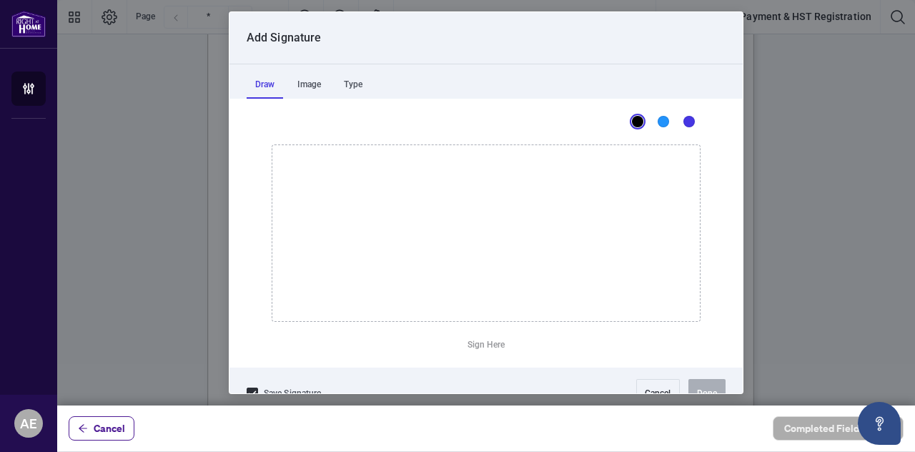
click at [360, 262] on div at bounding box center [486, 202] width 858 height 405
click at [360, 262] on icon "Drawing canvas" at bounding box center [485, 233] width 427 height 176
click at [695, 385] on button "Done" at bounding box center [706, 393] width 37 height 29
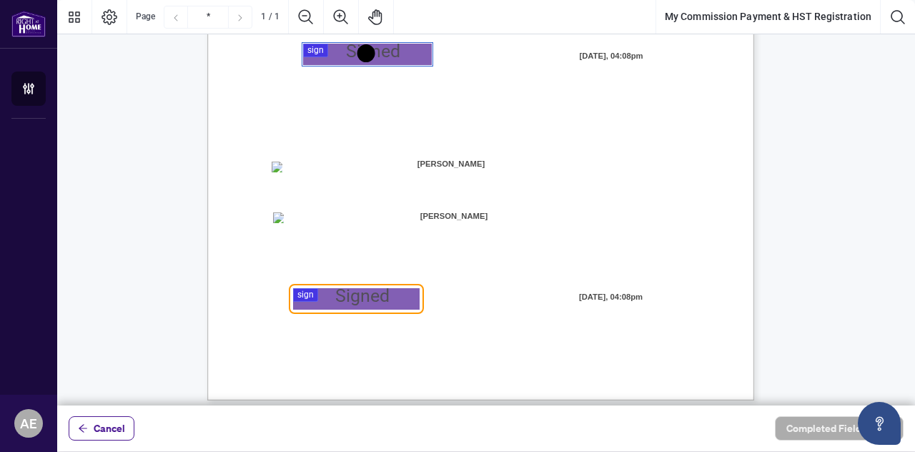
scroll to position [364, 0]
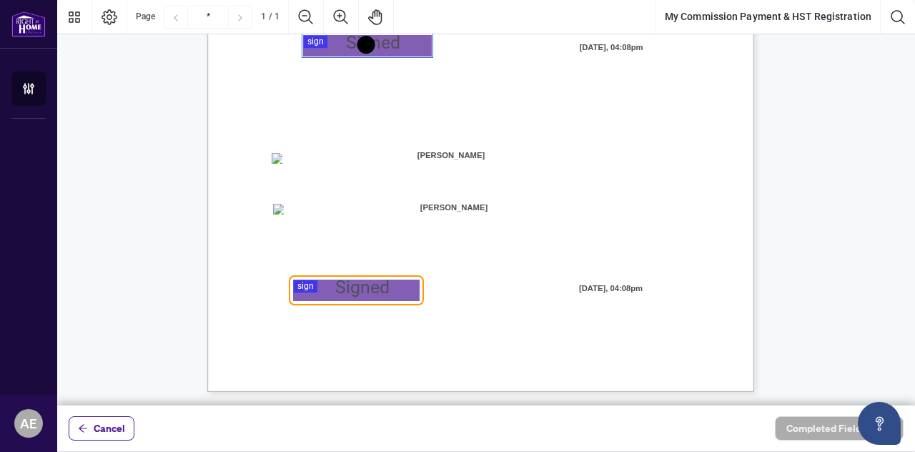
click at [342, 291] on div at bounding box center [486, 202] width 858 height 405
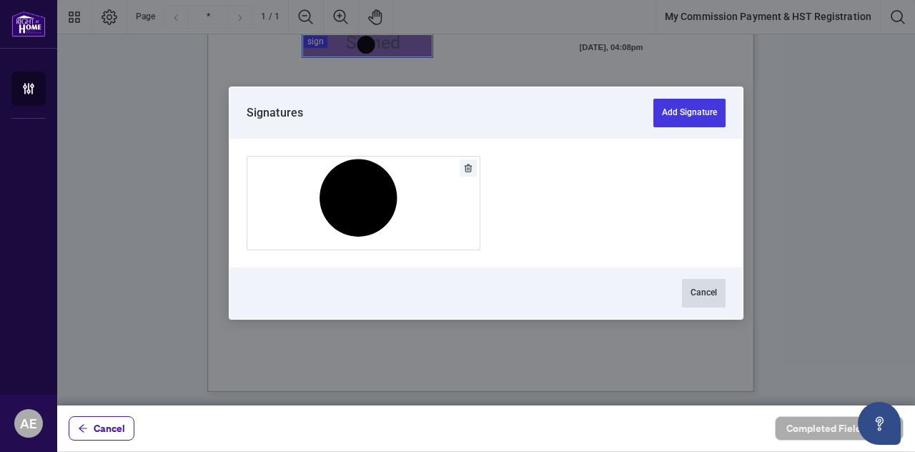
click at [705, 289] on button "Cancel" at bounding box center [704, 293] width 44 height 29
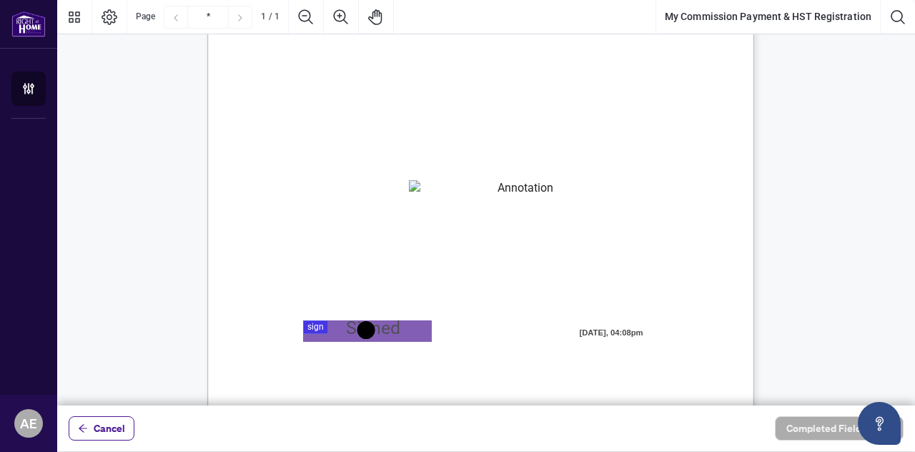
scroll to position [79, 0]
click at [369, 324] on div "Page 1" at bounding box center [367, 331] width 21 height 21
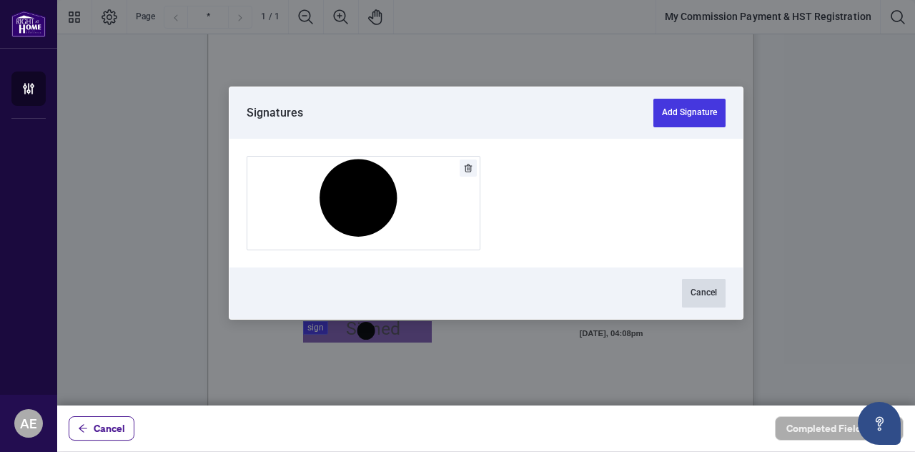
click at [703, 289] on button "Cancel" at bounding box center [704, 293] width 44 height 29
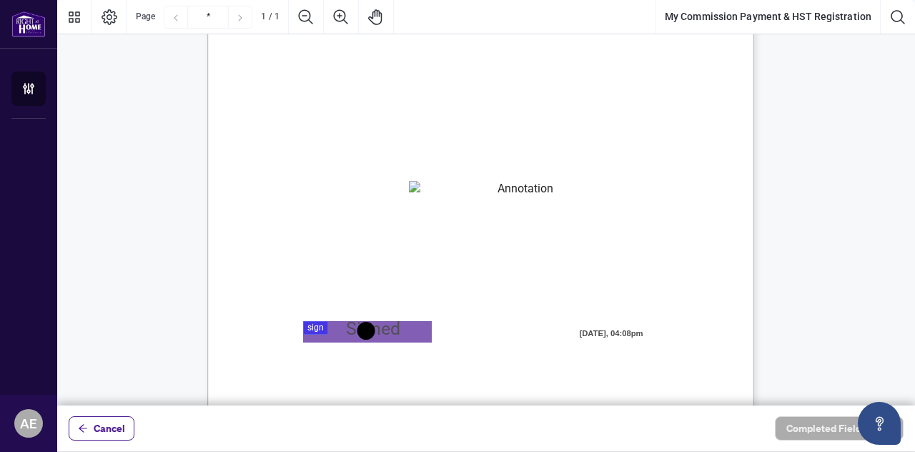
click at [387, 327] on div at bounding box center [486, 202] width 858 height 405
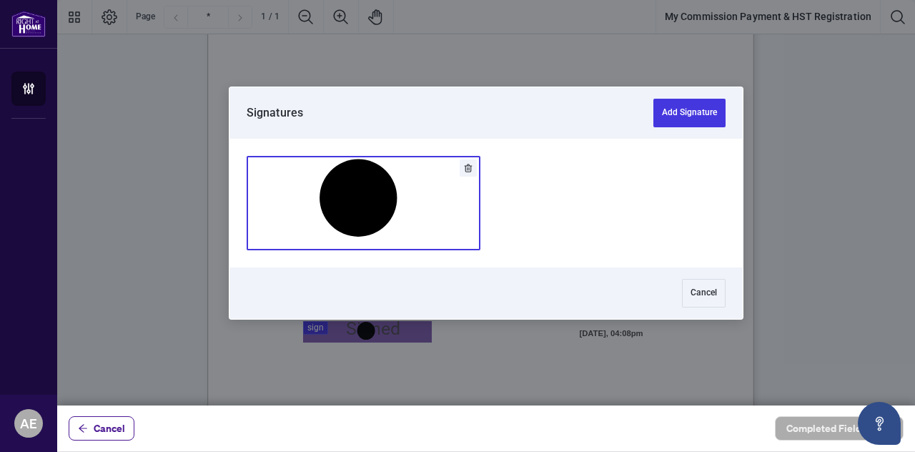
click at [433, 209] on button "Add Signature" at bounding box center [363, 203] width 232 height 93
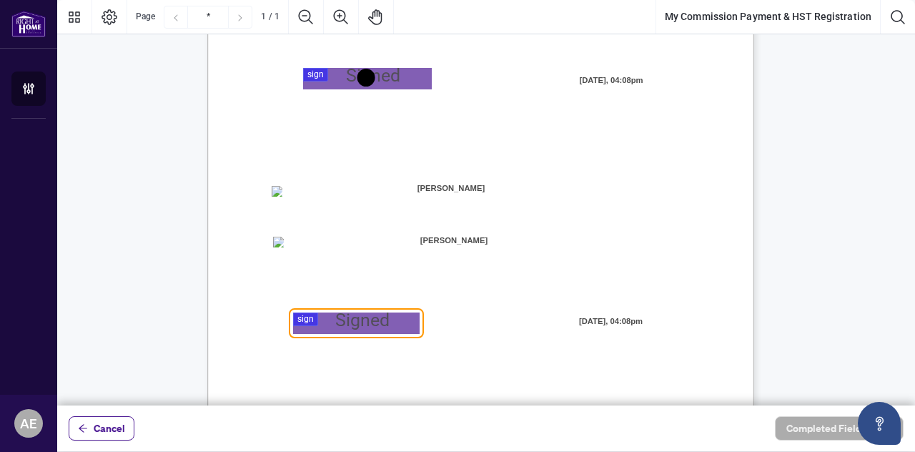
scroll to position [364, 0]
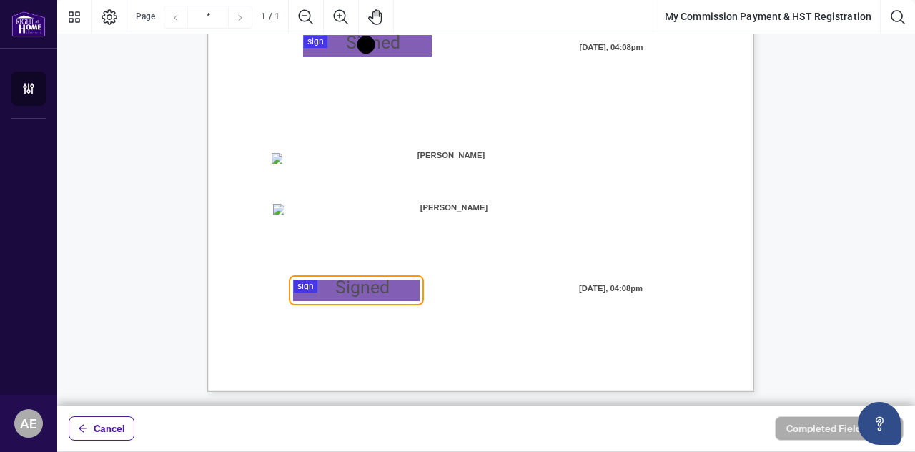
click at [409, 39] on div at bounding box center [486, 202] width 858 height 405
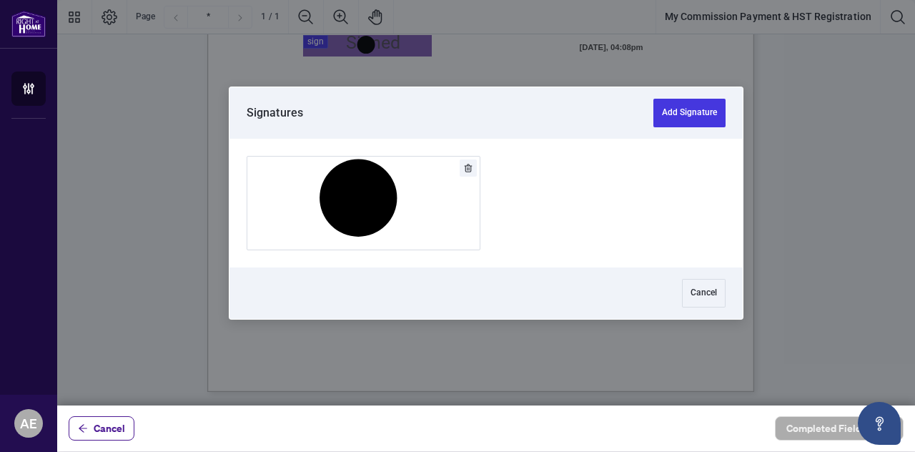
click at [470, 165] on icon "Delete" at bounding box center [469, 168] width 8 height 9
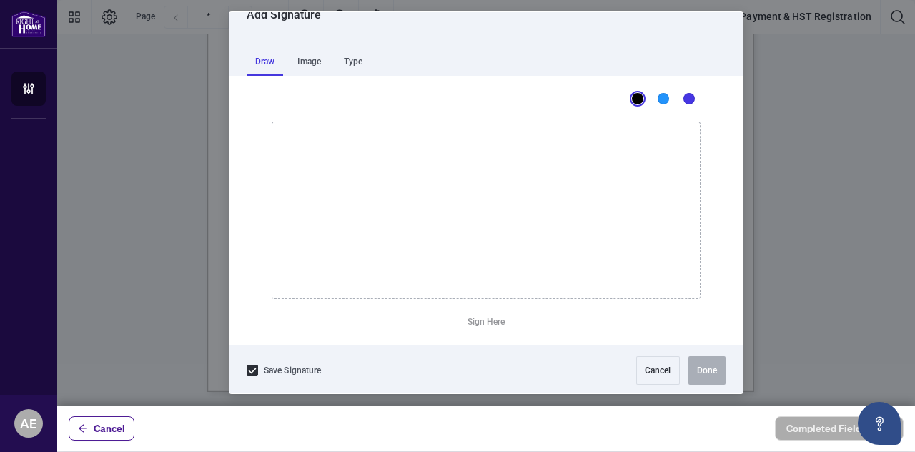
scroll to position [24, 0]
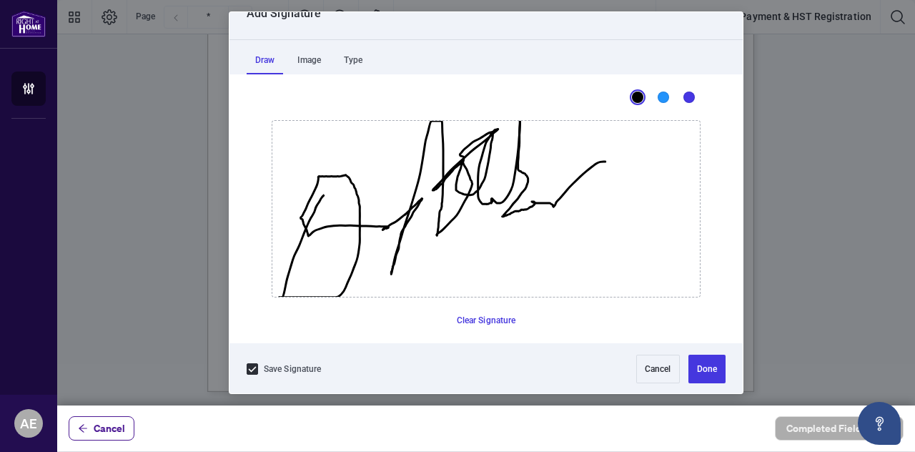
drag, startPoint x: 317, startPoint y: 194, endPoint x: 599, endPoint y: 160, distance: 283.6
click at [599, 160] on icon "Drawing canvas" at bounding box center [485, 209] width 427 height 176
click at [636, 369] on button "Cancel" at bounding box center [658, 368] width 44 height 29
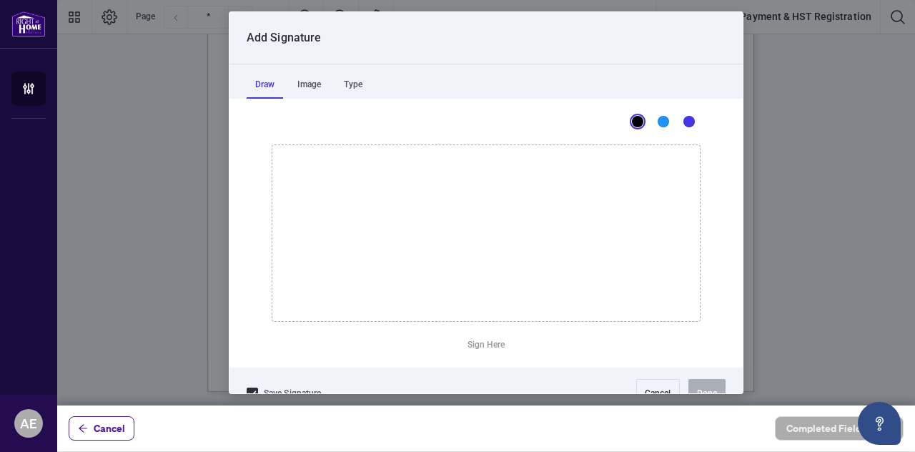
click at [410, 45] on div at bounding box center [486, 202] width 858 height 405
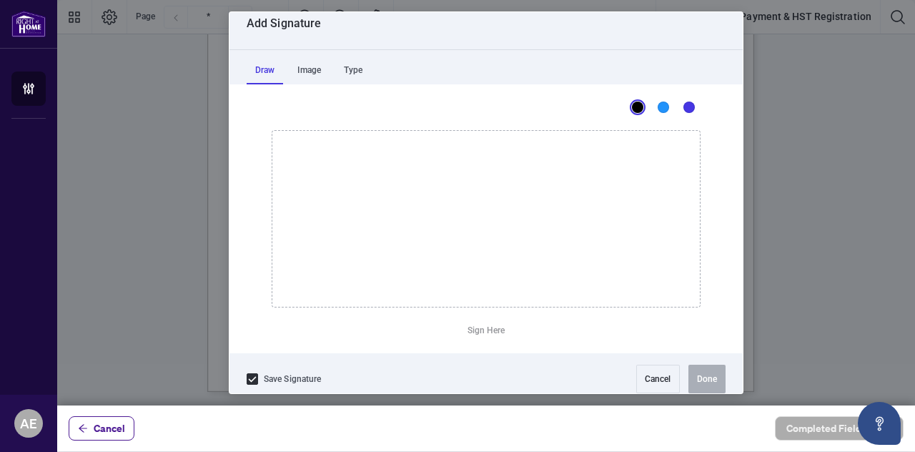
scroll to position [12, 0]
click at [639, 373] on button "Cancel" at bounding box center [658, 381] width 44 height 29
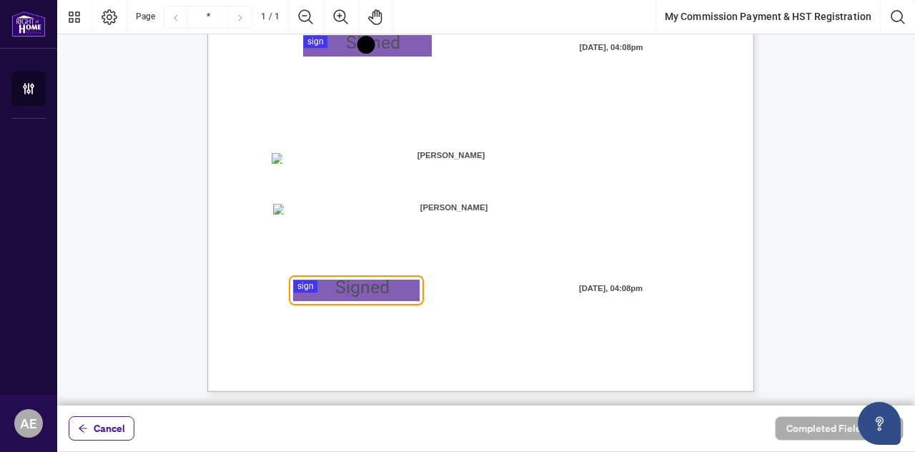
click at [366, 44] on div "Page 1" at bounding box center [367, 45] width 21 height 21
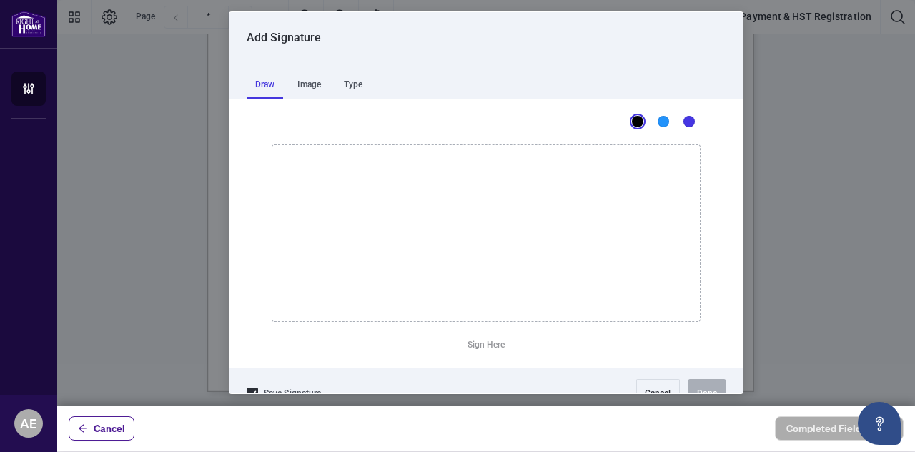
click at [632, 119] on div "Black" at bounding box center [637, 121] width 11 height 11
click at [636, 385] on button "Cancel" at bounding box center [658, 393] width 44 height 29
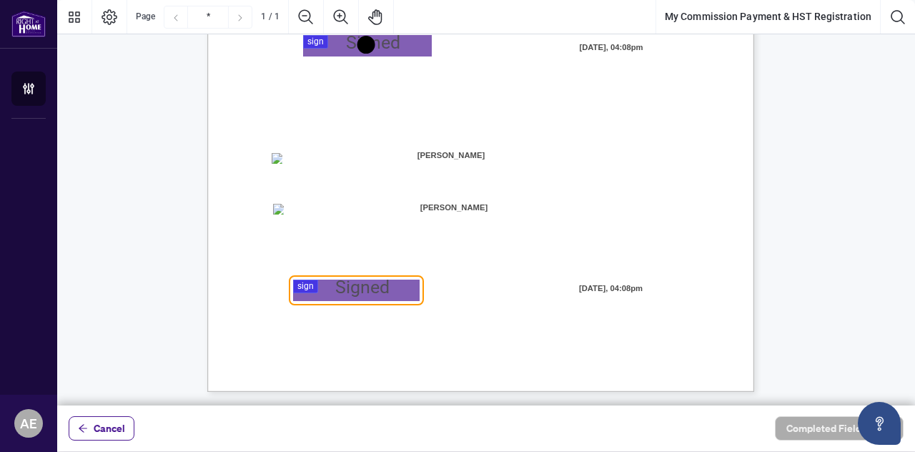
click at [378, 42] on div at bounding box center [486, 202] width 858 height 405
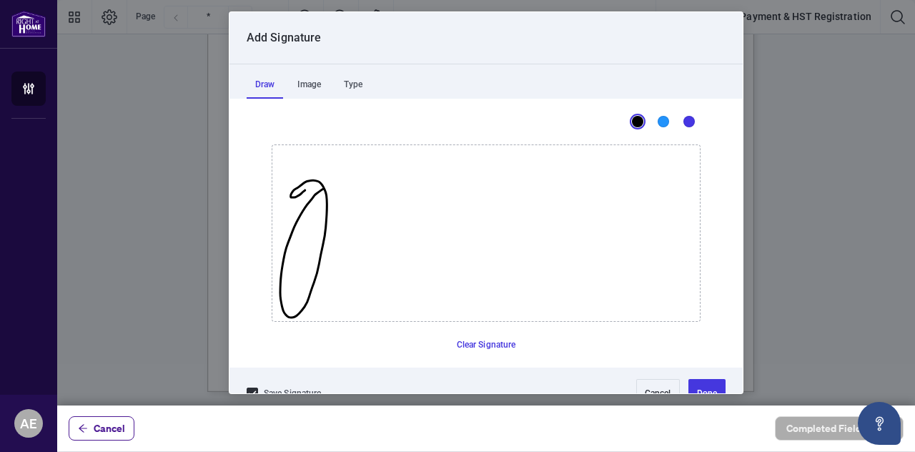
drag, startPoint x: 317, startPoint y: 188, endPoint x: 299, endPoint y: 189, distance: 18.6
click at [299, 189] on icon "Drawing canvas" at bounding box center [485, 233] width 427 height 176
click at [329, 263] on icon "Drawing canvas" at bounding box center [485, 233] width 427 height 176
drag, startPoint x: 341, startPoint y: 245, endPoint x: 334, endPoint y: 257, distance: 13.7
click at [334, 257] on icon "Drawing canvas" at bounding box center [485, 233] width 427 height 176
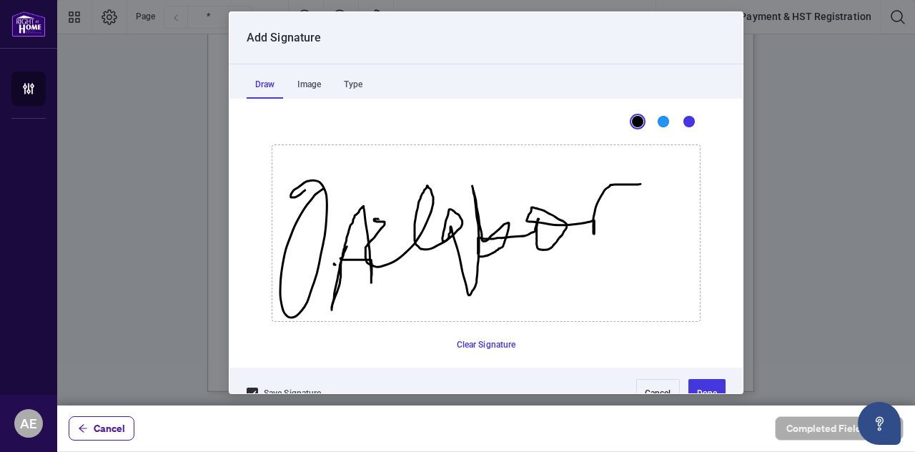
drag, startPoint x: 372, startPoint y: 218, endPoint x: 635, endPoint y: 183, distance: 264.6
click at [635, 183] on icon "Drawing canvas" at bounding box center [485, 233] width 427 height 176
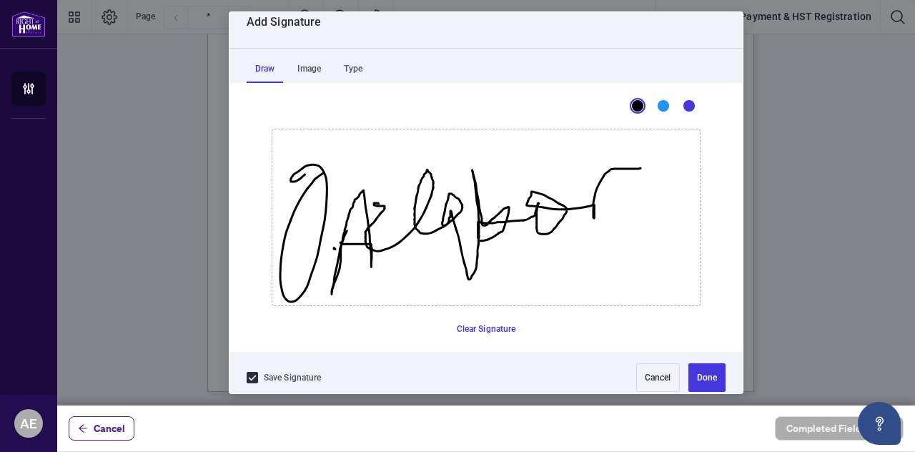
scroll to position [24, 0]
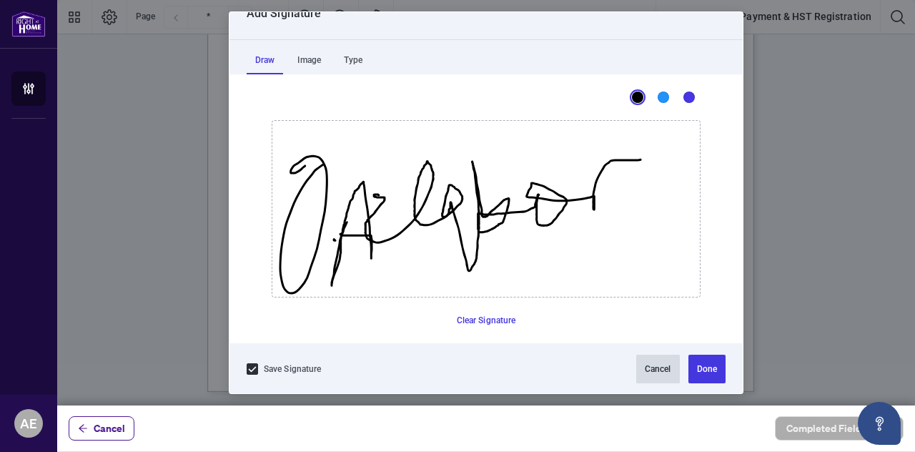
click at [642, 364] on button "Cancel" at bounding box center [658, 368] width 44 height 29
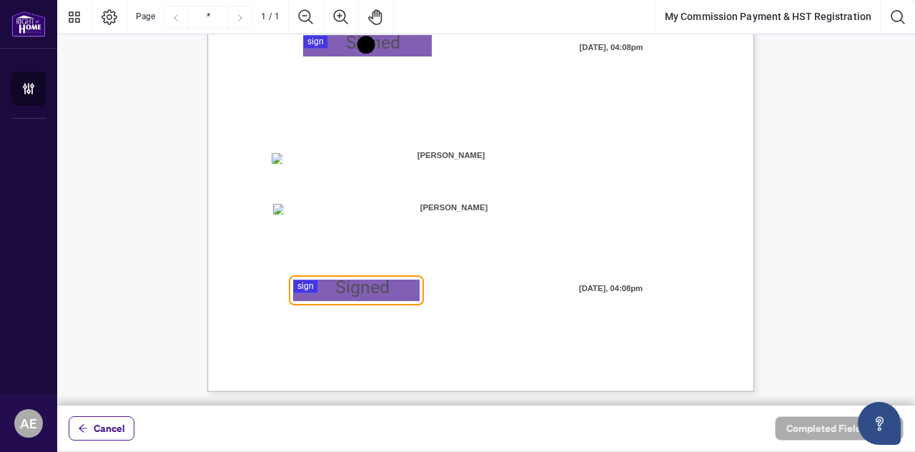
click at [367, 47] on div "Page 1" at bounding box center [367, 45] width 21 height 21
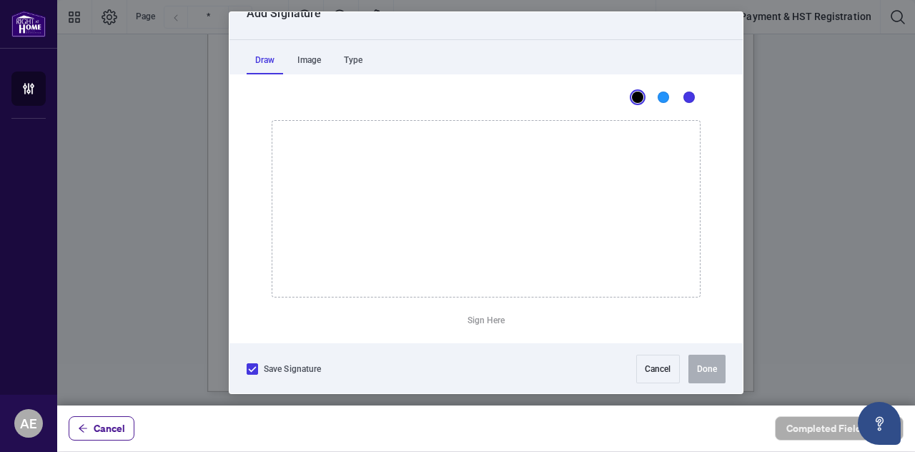
click at [254, 367] on icon at bounding box center [253, 370] width 8 height 6
click at [532, 205] on icon "Drawing canvas" at bounding box center [485, 209] width 427 height 176
click at [641, 364] on button "Cancel" at bounding box center [658, 368] width 44 height 29
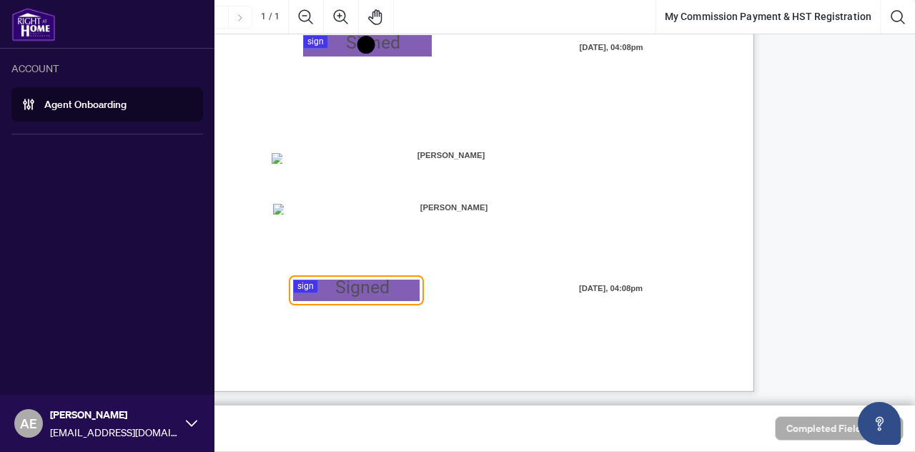
click at [188, 422] on icon at bounding box center [191, 423] width 11 height 6
click at [51, 365] on span "Logout" at bounding box center [57, 368] width 32 height 23
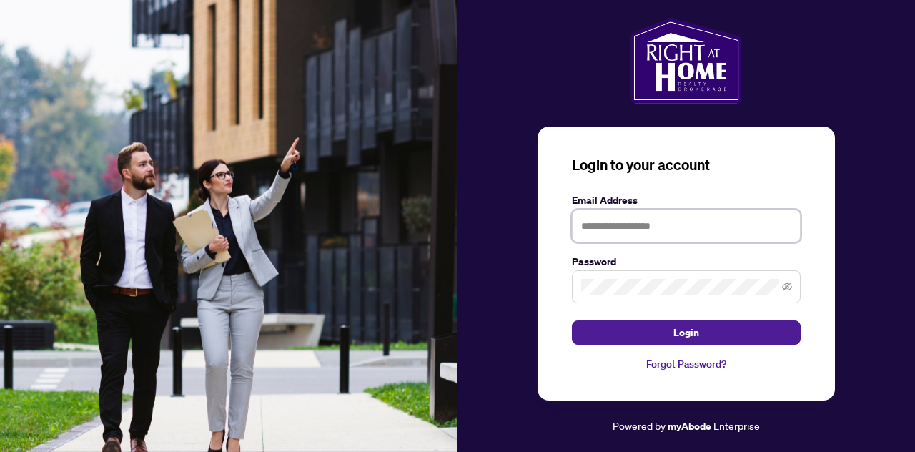
type input "**********"
